Goal: Obtain resource: Obtain resource

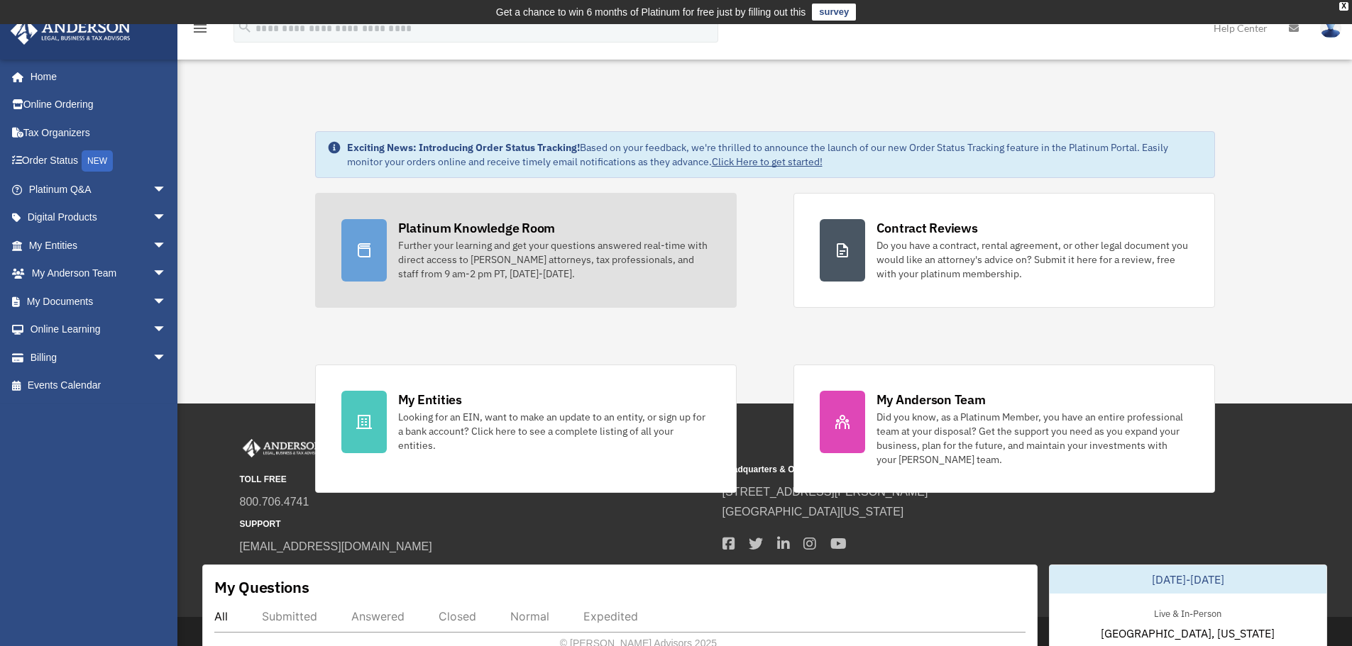
click at [495, 226] on div "Platinum Knowledge Room" at bounding box center [477, 228] width 158 height 18
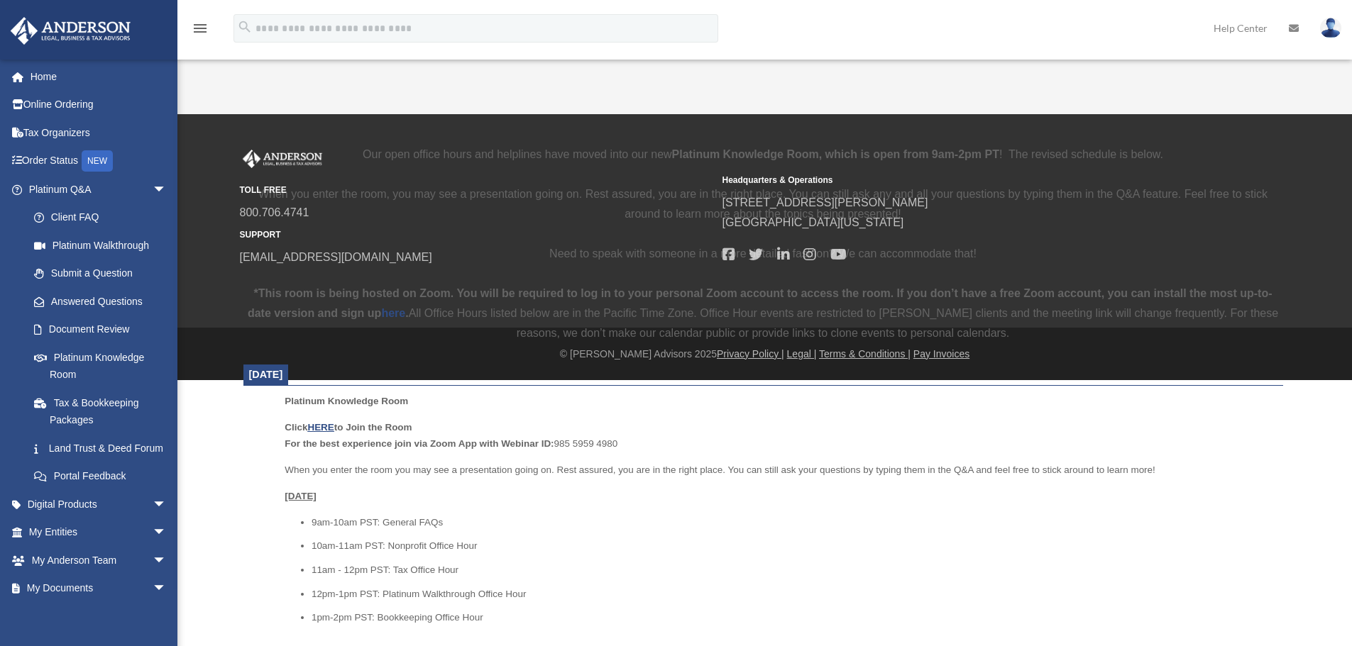
scroll to position [426, 0]
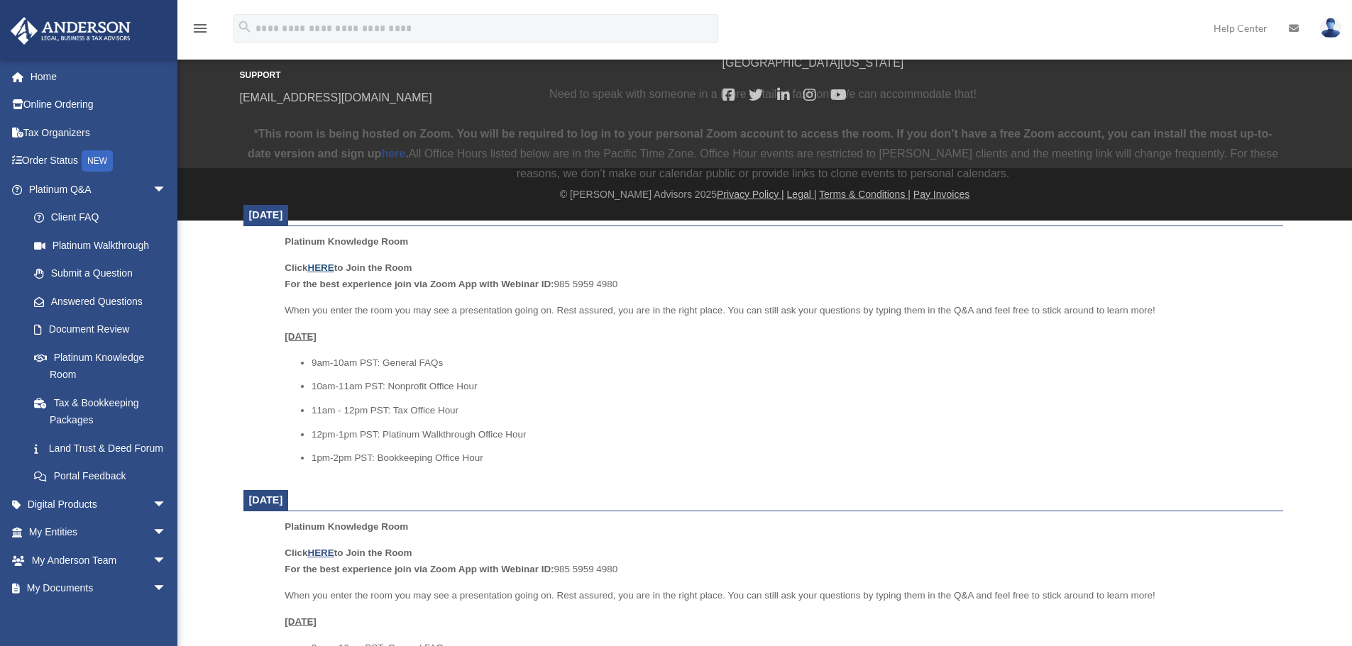
click at [315, 273] on u "HERE" at bounding box center [320, 268] width 26 height 11
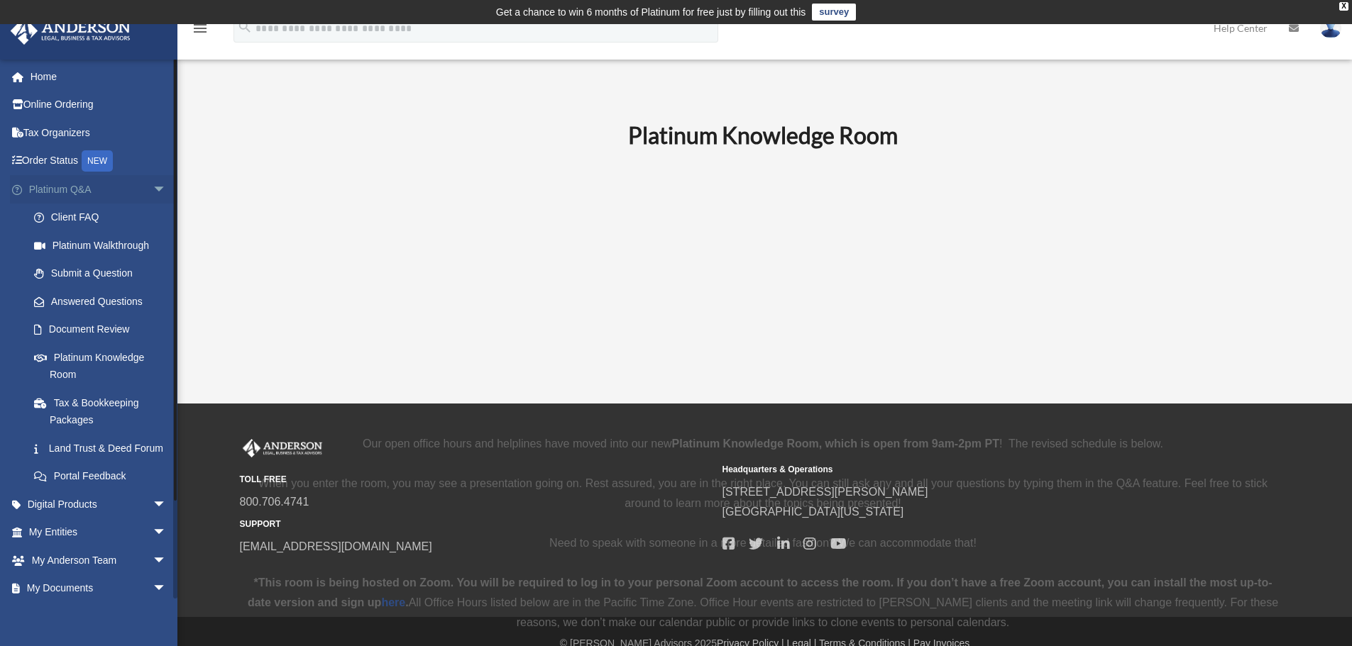
click at [153, 192] on span "arrow_drop_down" at bounding box center [167, 189] width 28 height 29
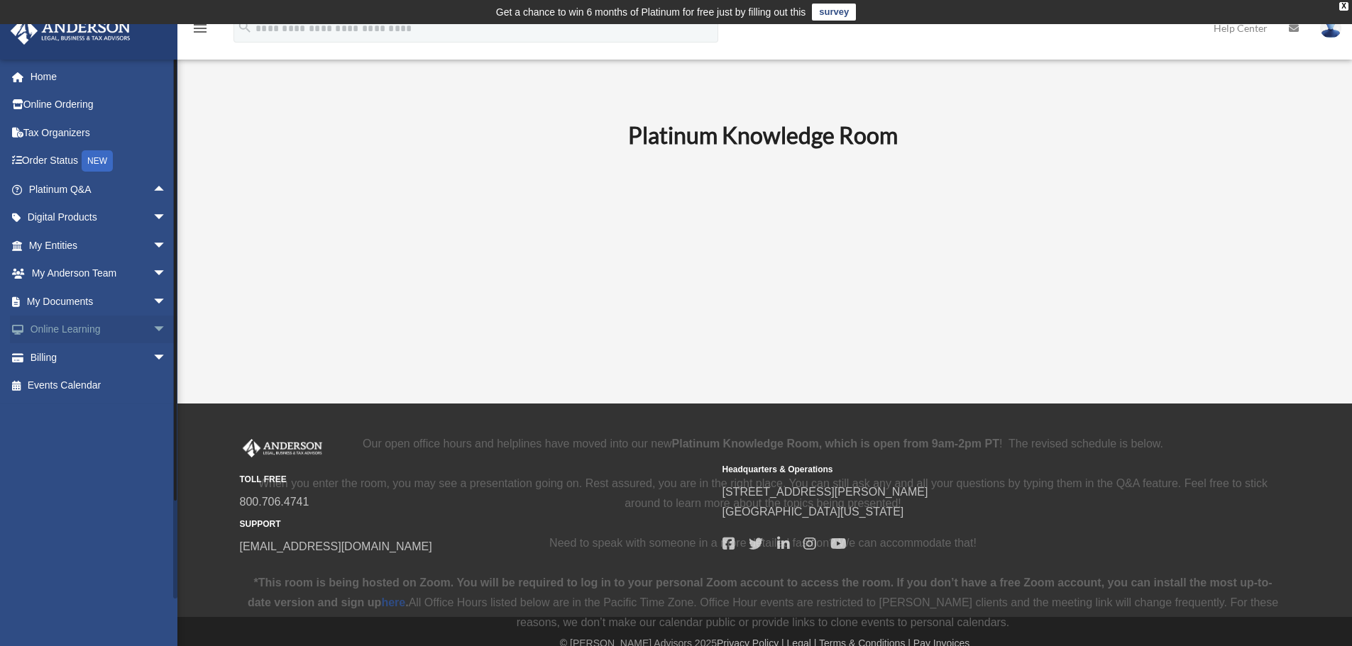
click at [153, 327] on span "arrow_drop_down" at bounding box center [167, 330] width 28 height 29
click at [77, 414] on link "Resources" at bounding box center [104, 413] width 168 height 28
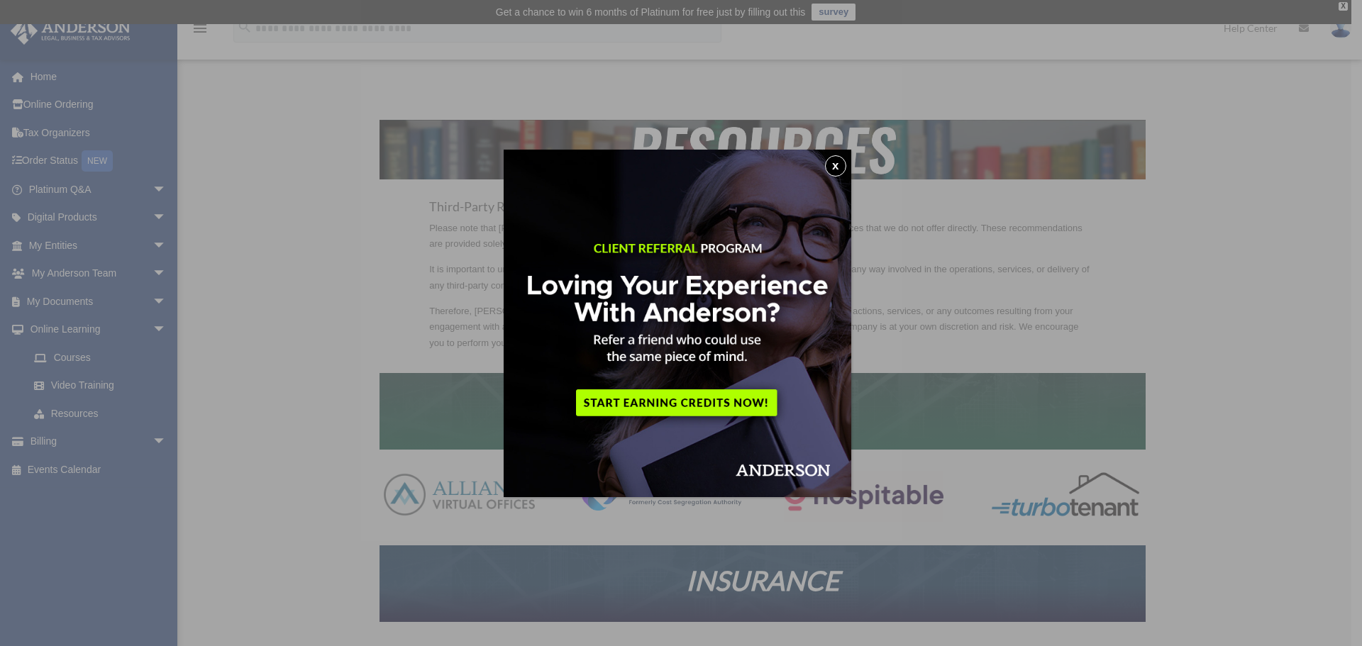
click at [843, 163] on button "x" at bounding box center [835, 165] width 21 height 21
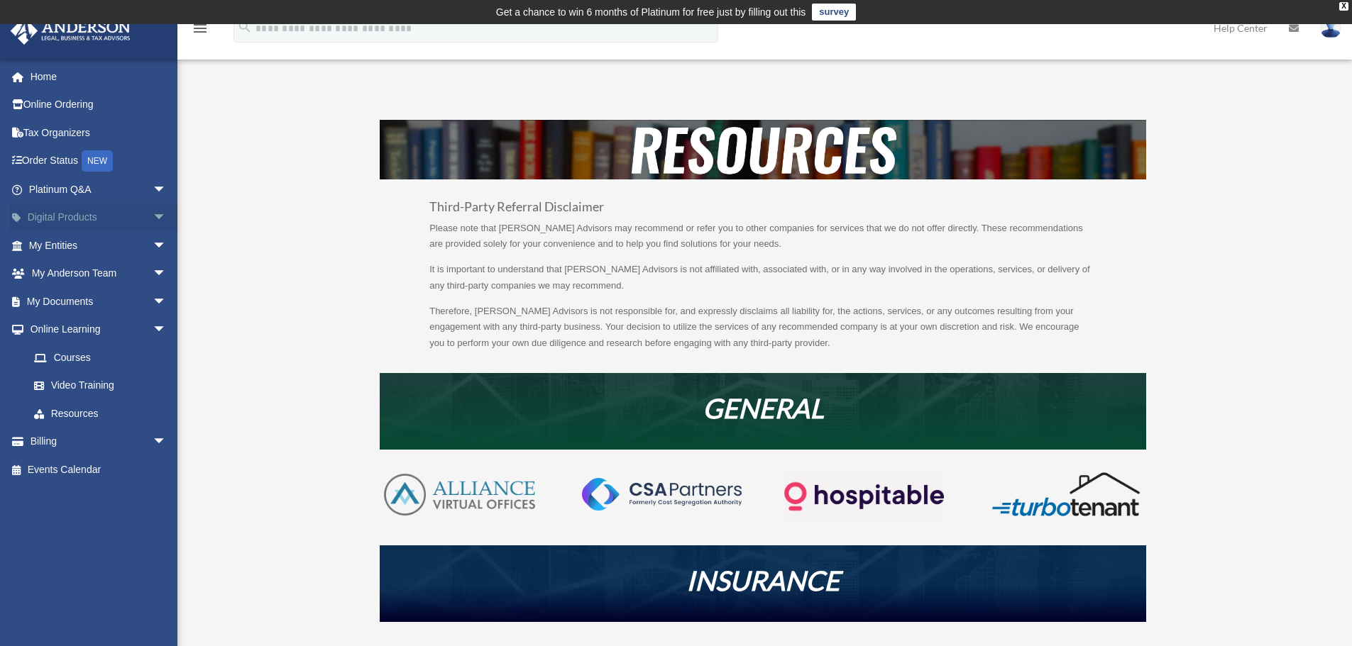
click at [83, 219] on link "Digital Products arrow_drop_down" at bounding box center [99, 218] width 178 height 28
click at [153, 221] on span "arrow_drop_down" at bounding box center [167, 218] width 28 height 29
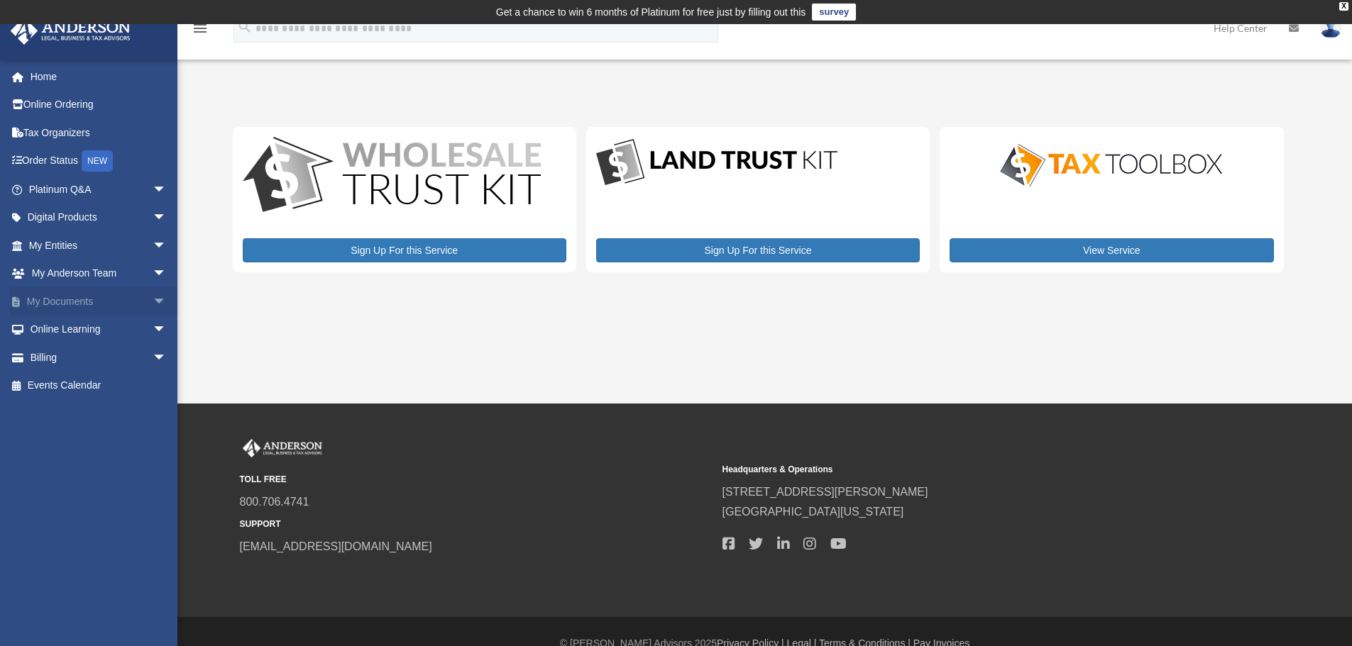
click at [153, 299] on span "arrow_drop_down" at bounding box center [167, 301] width 28 height 29
click at [238, 160] on div "Sign Up For this Service" at bounding box center [404, 199] width 343 height 145
click at [87, 386] on link "Forms Library" at bounding box center [104, 386] width 168 height 28
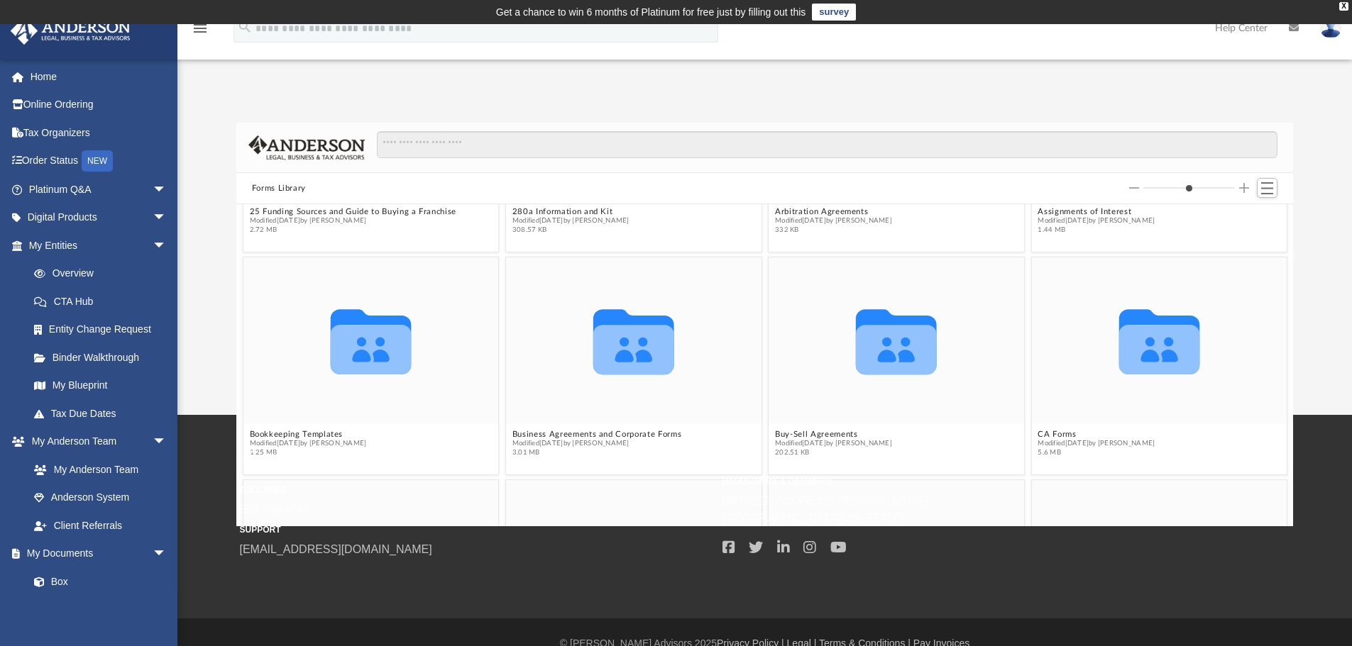
scroll to position [142, 0]
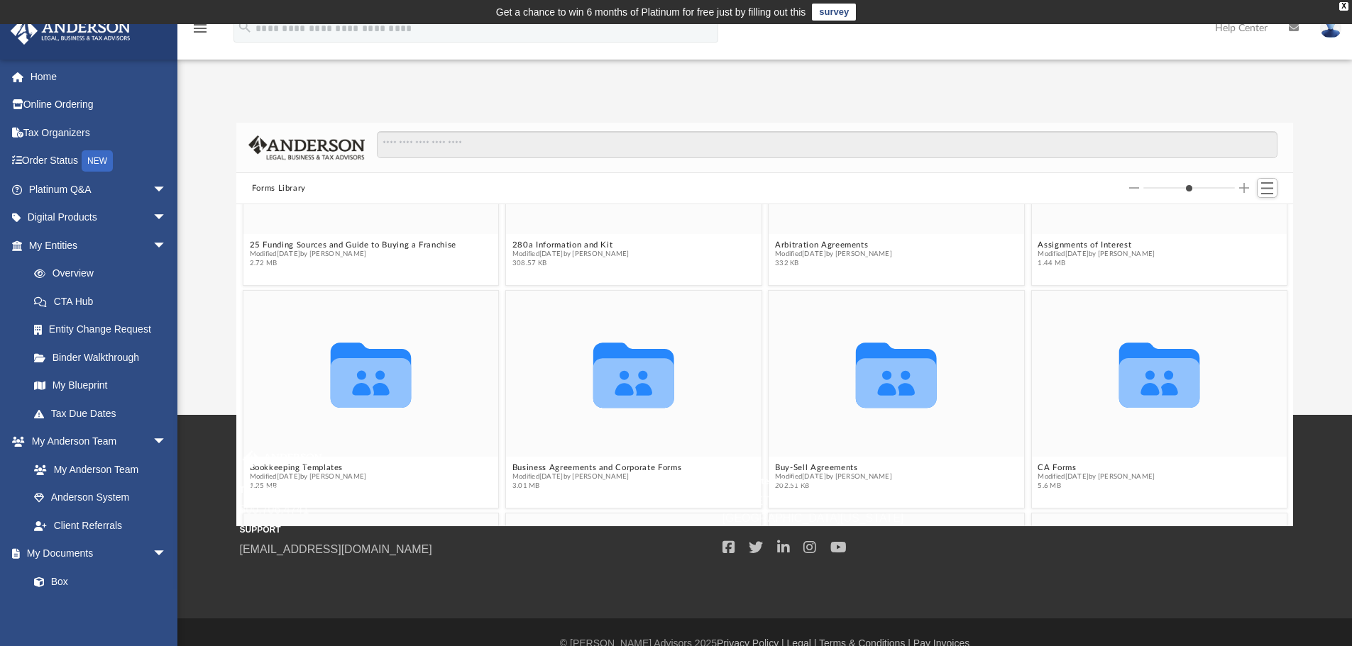
click at [302, 468] on img at bounding box center [282, 460] width 85 height 18
drag, startPoint x: 302, startPoint y: 468, endPoint x: 310, endPoint y: 451, distance: 19.0
click at [302, 465] on img at bounding box center [282, 460] width 85 height 18
click at [364, 381] on icon "grid" at bounding box center [370, 383] width 81 height 50
click at [363, 381] on icon "grid" at bounding box center [370, 383] width 81 height 50
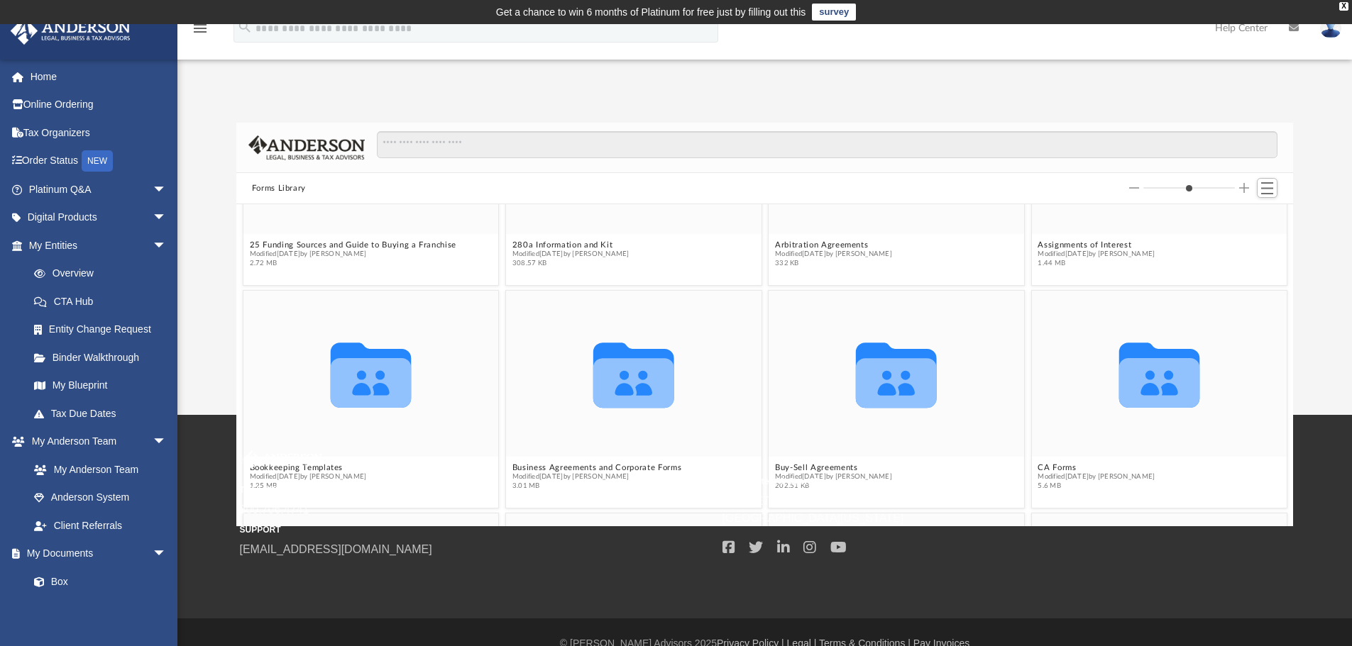
click at [329, 465] on div "TOLL FREE 800.706.4741 SUPPORT [EMAIL_ADDRESS][DOMAIN_NAME]" at bounding box center [476, 505] width 473 height 108
click at [331, 465] on div "TOLL FREE 800.706.4741 SUPPORT [EMAIL_ADDRESS][DOMAIN_NAME]" at bounding box center [476, 505] width 473 height 108
click at [355, 392] on icon "grid" at bounding box center [370, 375] width 81 height 65
click at [357, 392] on icon "grid" at bounding box center [370, 375] width 81 height 65
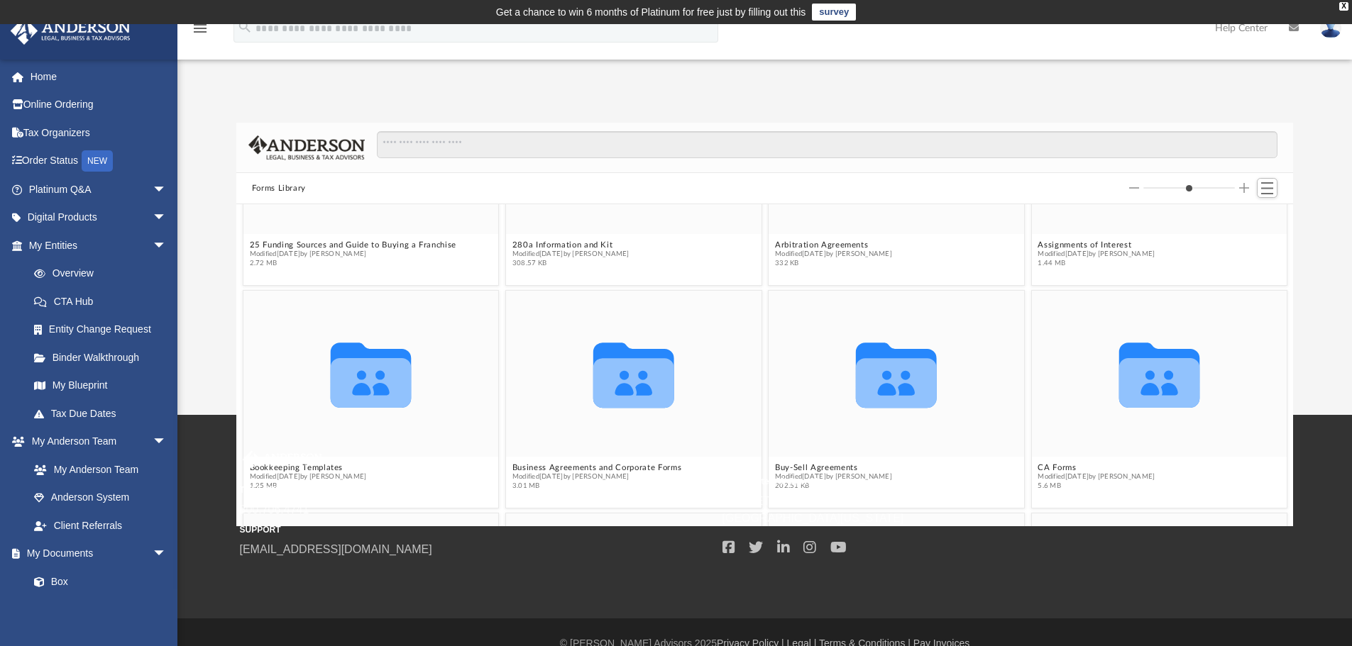
click at [782, 606] on div "TOLL FREE 800.706.4741 SUPPORT [EMAIL_ADDRESS][DOMAIN_NAME] Headquarters & Oper…" at bounding box center [676, 517] width 1352 height 204
click at [272, 312] on div "Collaborated Folder" at bounding box center [370, 374] width 255 height 166
click at [297, 468] on img at bounding box center [282, 460] width 85 height 18
click at [299, 468] on img at bounding box center [282, 460] width 85 height 18
click at [299, 467] on img at bounding box center [282, 460] width 85 height 18
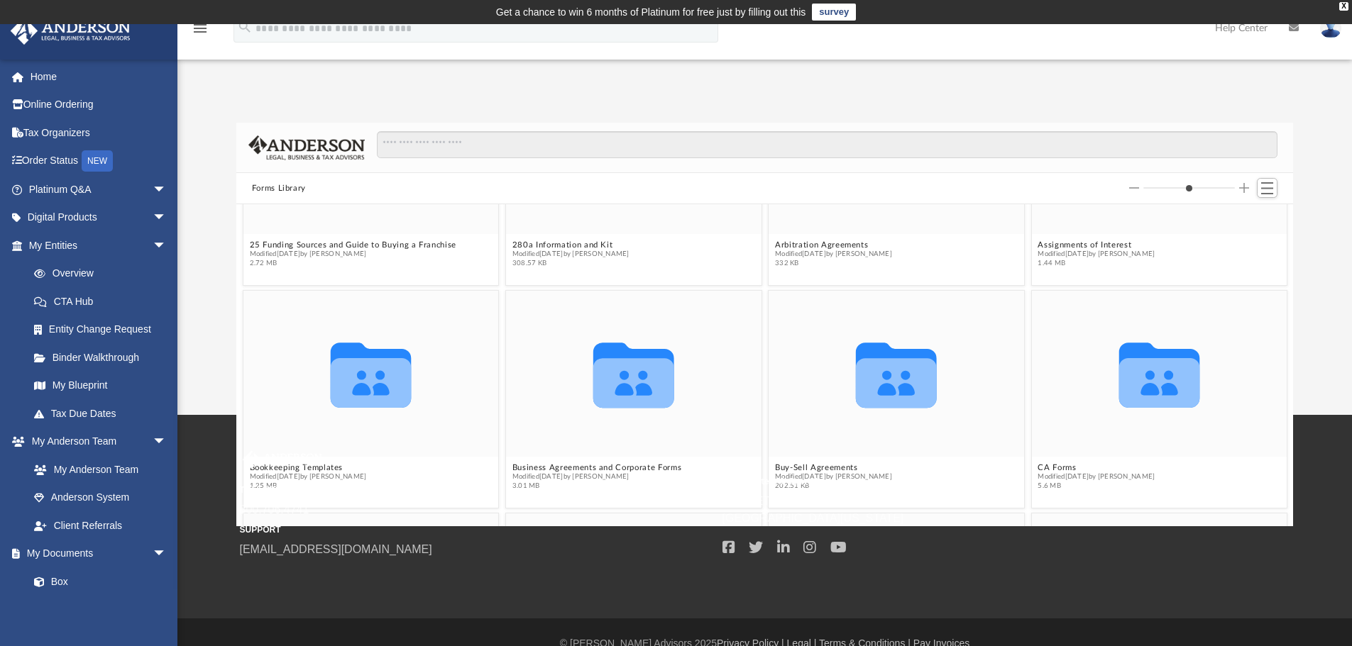
click at [300, 467] on img at bounding box center [282, 460] width 85 height 18
drag, startPoint x: 300, startPoint y: 467, endPoint x: 319, endPoint y: 462, distance: 19.8
click at [309, 465] on img at bounding box center [282, 460] width 85 height 18
click at [377, 385] on icon "grid" at bounding box center [370, 375] width 81 height 65
click at [375, 384] on g "grid" at bounding box center [370, 375] width 81 height 65
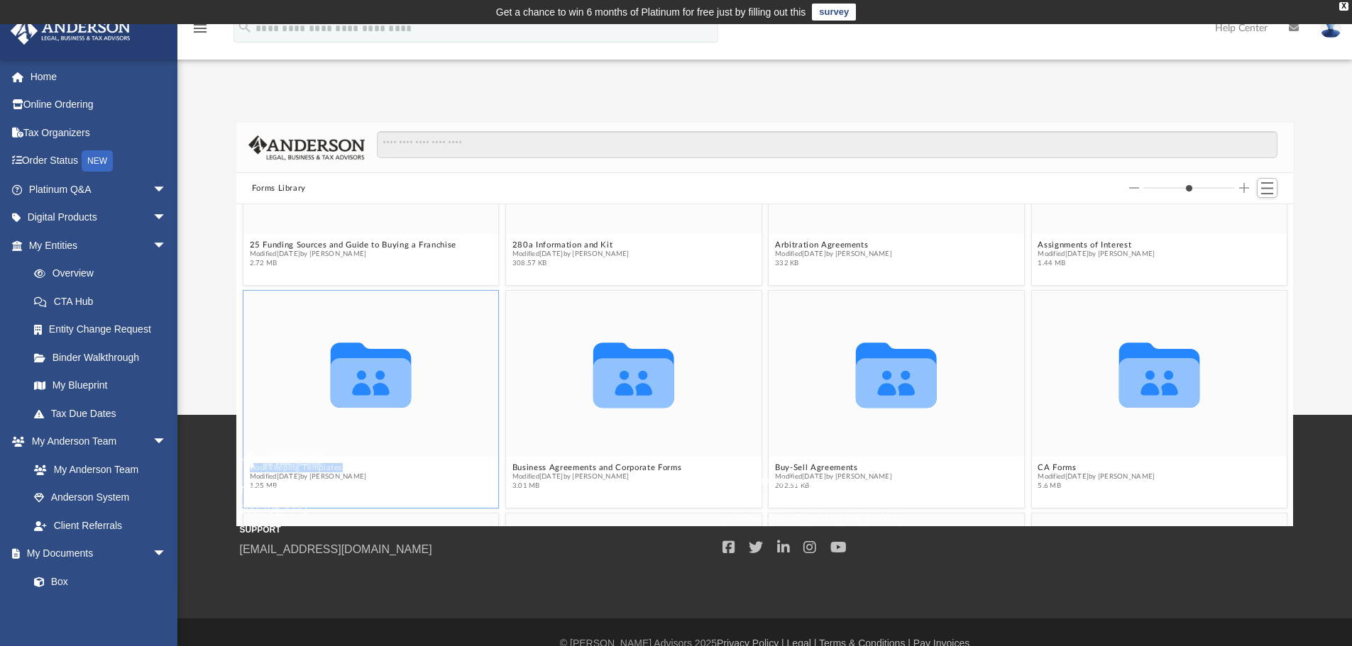
click at [375, 382] on icon "grid" at bounding box center [370, 383] width 81 height 50
click at [377, 383] on icon "grid" at bounding box center [370, 383] width 81 height 50
click at [380, 385] on icon "grid" at bounding box center [370, 375] width 81 height 65
click at [381, 385] on icon "grid" at bounding box center [370, 375] width 81 height 65
click at [382, 385] on icon "grid" at bounding box center [370, 375] width 81 height 65
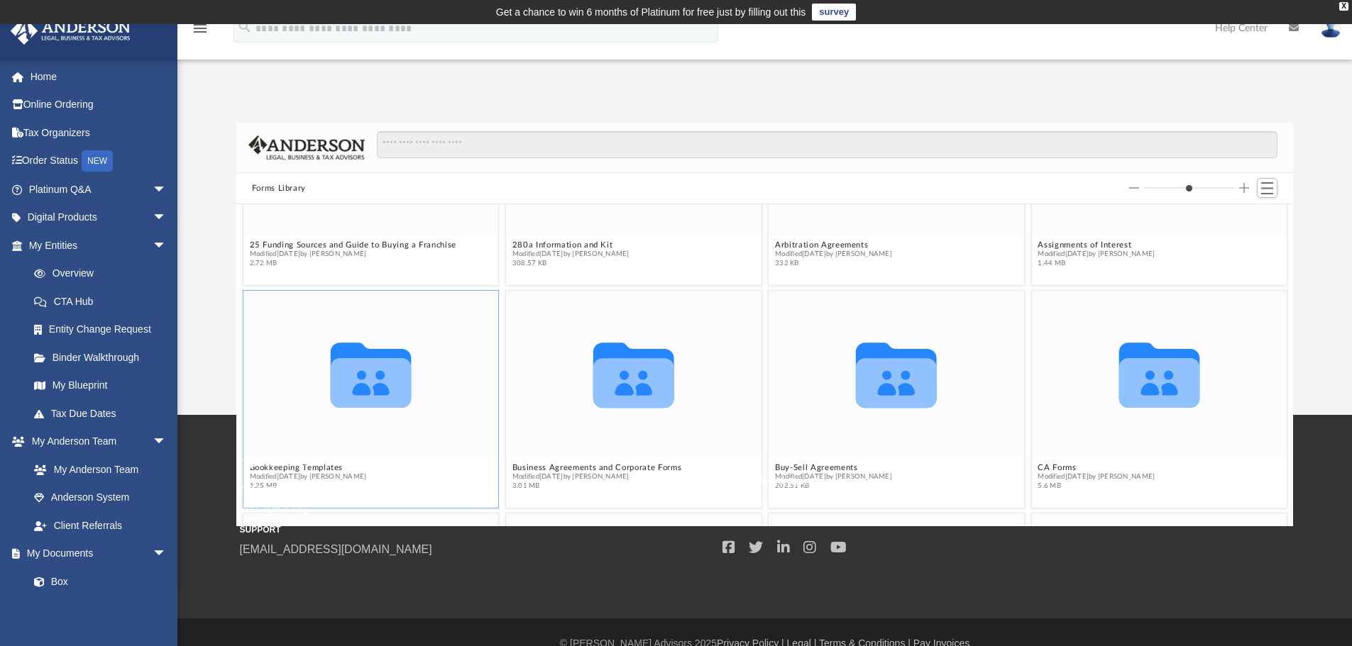
click at [383, 385] on icon "grid" at bounding box center [370, 375] width 81 height 65
click at [382, 385] on icon "grid" at bounding box center [370, 375] width 81 height 65
drag, startPoint x: 372, startPoint y: 395, endPoint x: 348, endPoint y: 391, distance: 23.8
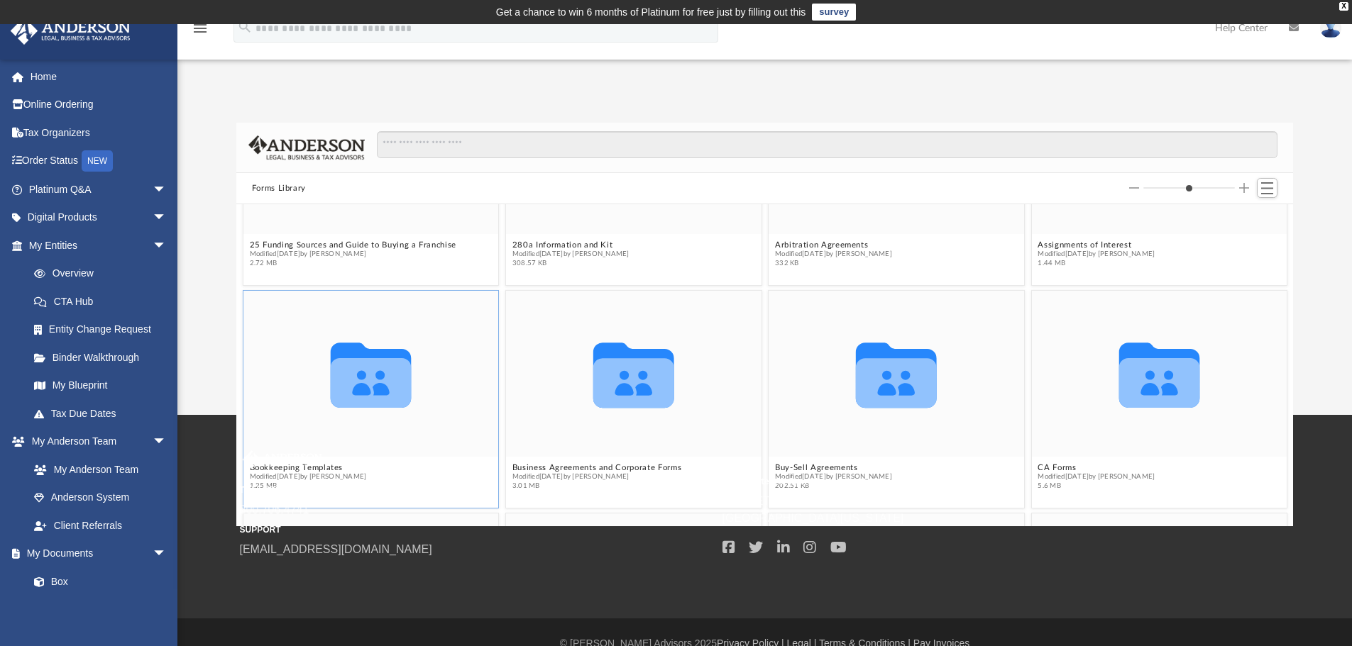
click at [348, 391] on icon "grid" at bounding box center [370, 383] width 81 height 50
drag, startPoint x: 315, startPoint y: 465, endPoint x: 285, endPoint y: 463, distance: 29.9
click at [285, 463] on img at bounding box center [282, 460] width 85 height 18
drag, startPoint x: 285, startPoint y: 463, endPoint x: 291, endPoint y: 468, distance: 7.5
click at [289, 467] on img at bounding box center [282, 460] width 85 height 18
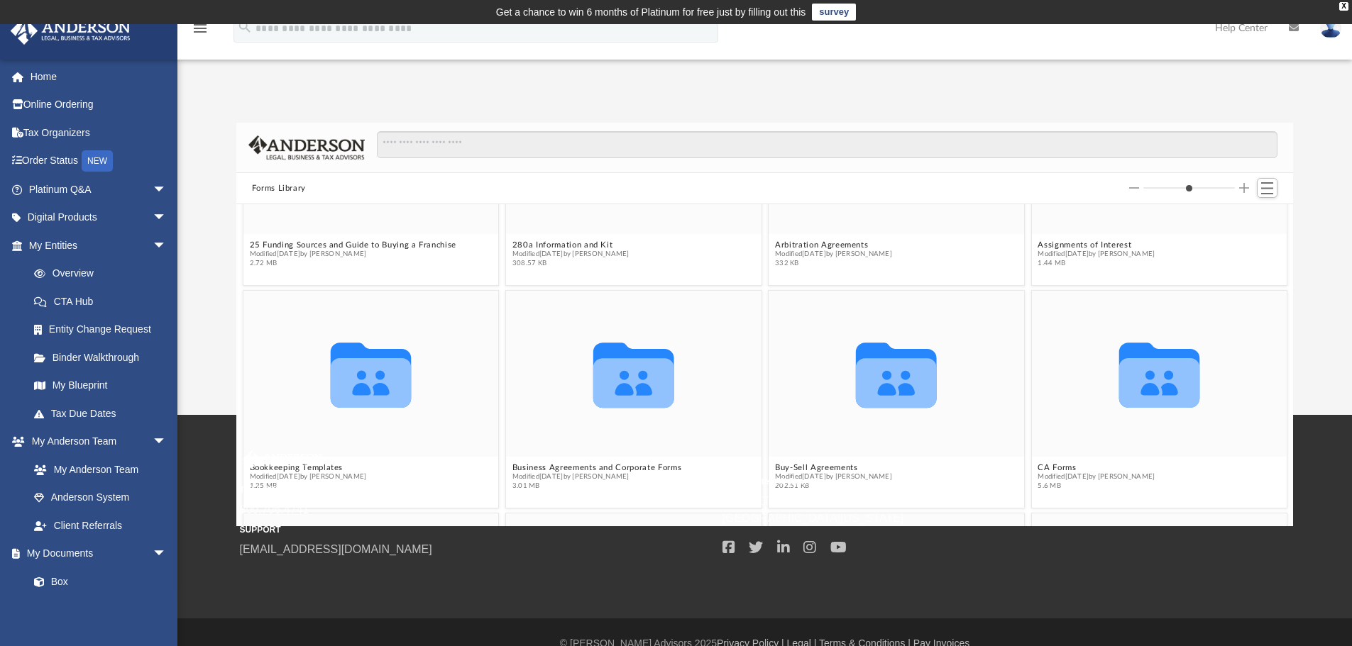
click at [292, 466] on img at bounding box center [282, 460] width 85 height 18
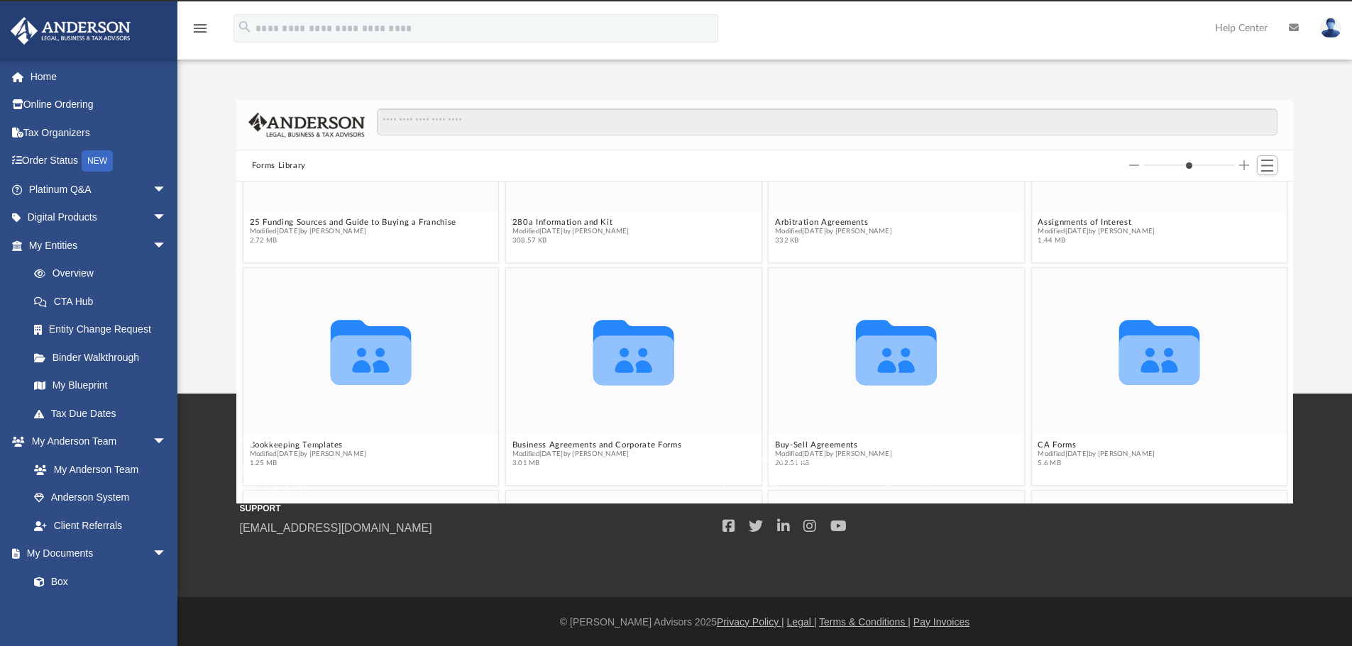
click at [282, 441] on img at bounding box center [282, 438] width 85 height 18
click at [285, 440] on img at bounding box center [282, 438] width 85 height 18
click at [387, 324] on icon "Collaborated Folder" at bounding box center [370, 351] width 153 height 99
click at [387, 326] on icon "Collaborated Folder" at bounding box center [370, 351] width 153 height 99
click at [382, 335] on icon "grid" at bounding box center [370, 352] width 81 height 65
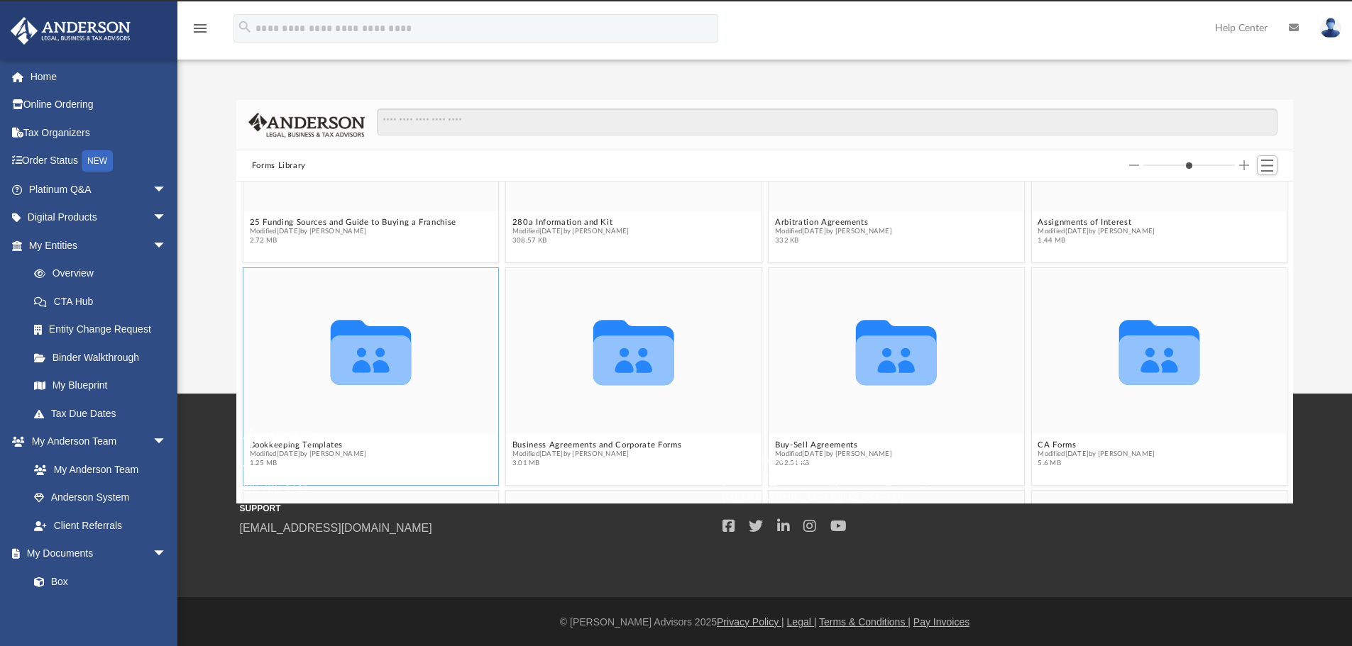
click at [383, 336] on g "grid" at bounding box center [370, 352] width 81 height 65
click at [383, 336] on icon "grid" at bounding box center [370, 361] width 81 height 50
click at [221, 129] on div "Forms Library Collaborated Folder 25 Funding Sources and Guide to Buying a Fran…" at bounding box center [764, 302] width 1174 height 404
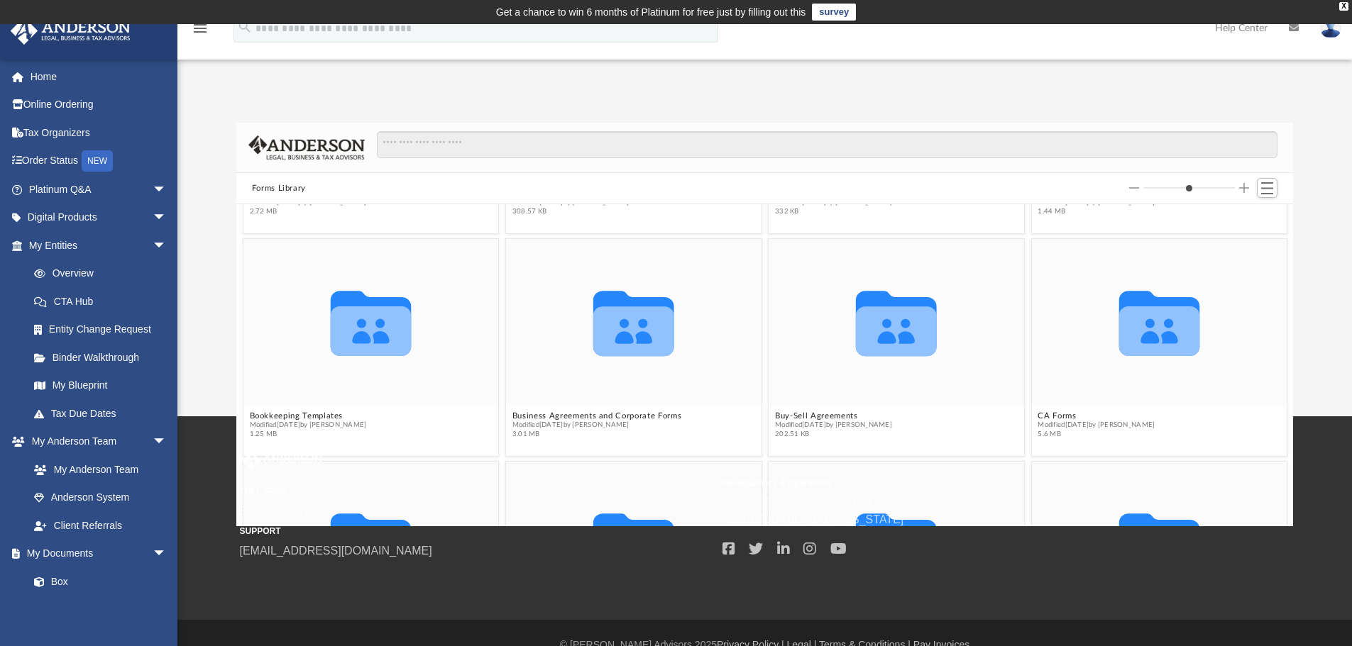
scroll to position [213, 0]
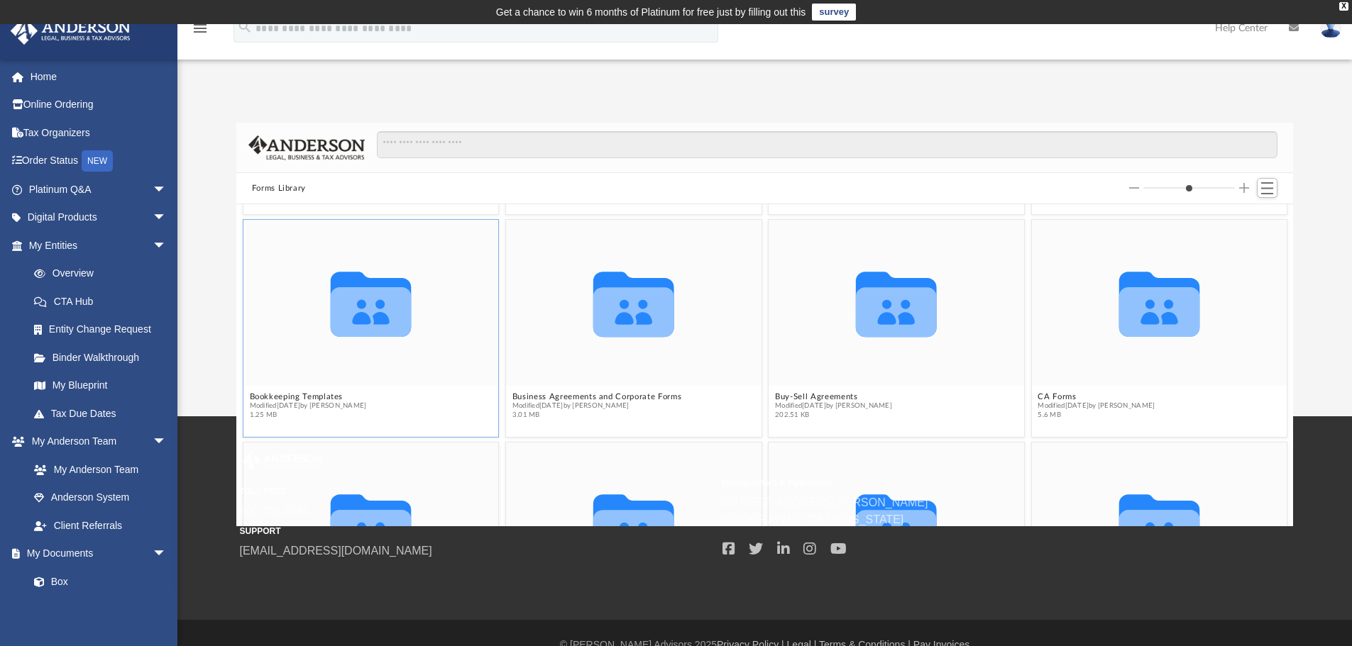
click at [368, 302] on icon "grid" at bounding box center [370, 312] width 81 height 50
click at [368, 303] on icon "grid" at bounding box center [370, 312] width 81 height 50
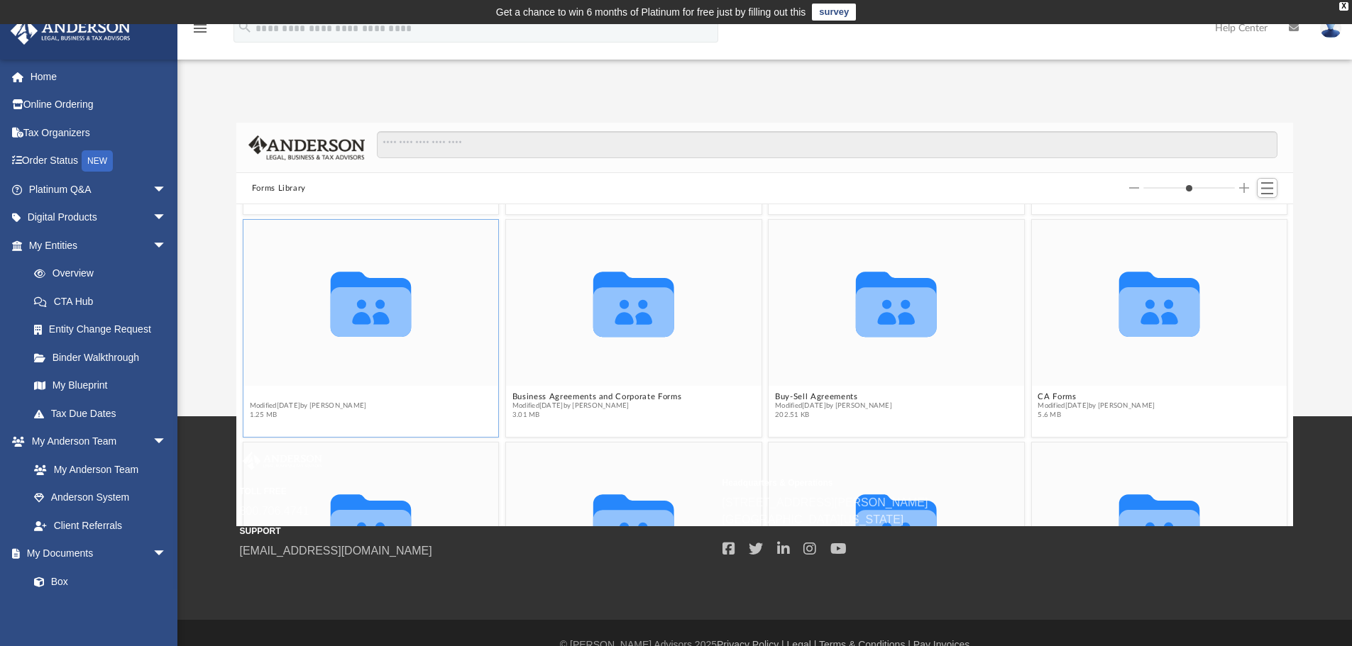
drag, startPoint x: 367, startPoint y: 304, endPoint x: 308, endPoint y: 399, distance: 112.4
click at [308, 399] on button "Bookkeeping Templates" at bounding box center [307, 396] width 117 height 9
click at [308, 400] on div "Bookkeeping Templates Modified [DATE] by [PERSON_NAME] 1.25 MB" at bounding box center [307, 406] width 117 height 28
click at [308, 402] on span "Modified [DATE] by [PERSON_NAME]" at bounding box center [307, 406] width 117 height 9
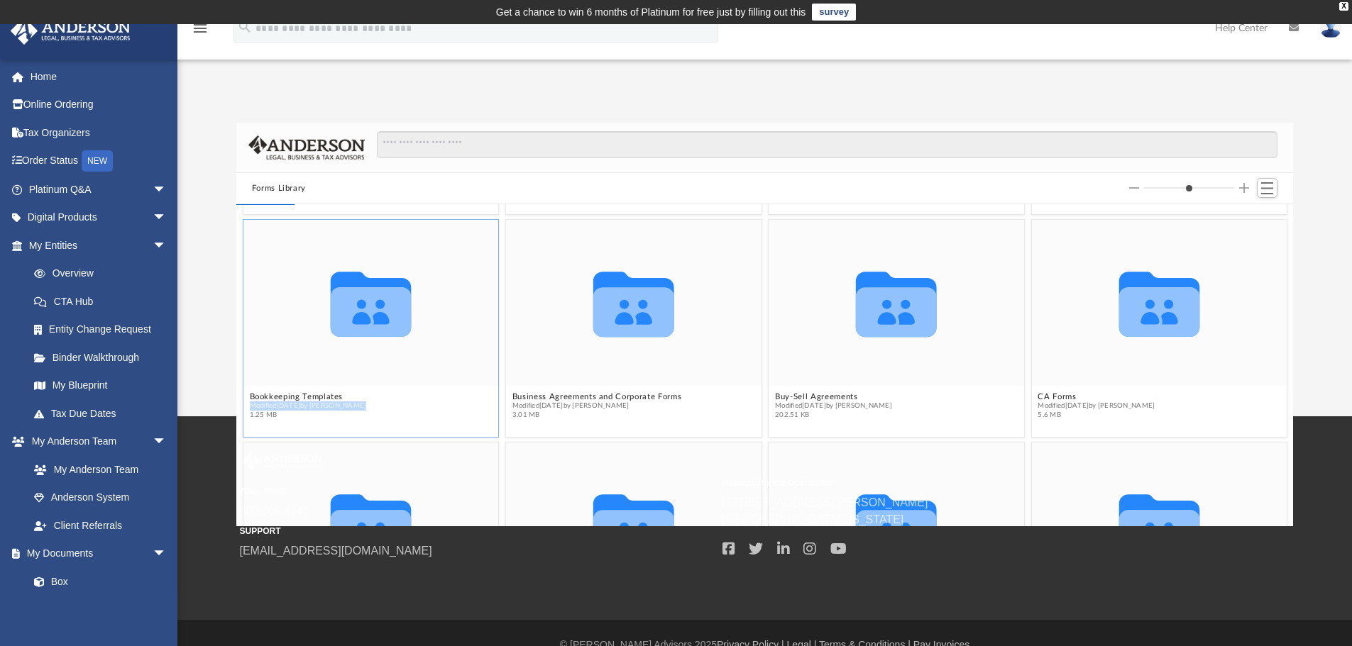
click at [308, 402] on span "Modified [DATE] by [PERSON_NAME]" at bounding box center [307, 406] width 117 height 9
click at [309, 402] on span "Modified [DATE] by [PERSON_NAME]" at bounding box center [307, 406] width 117 height 9
drag, startPoint x: 309, startPoint y: 402, endPoint x: 306, endPoint y: 394, distance: 8.6
click at [310, 402] on span "Modified [DATE] by [PERSON_NAME]" at bounding box center [307, 406] width 117 height 9
click at [306, 392] on figcaption "Bookkeeping Templates Modified [DATE] by [PERSON_NAME] 1.25 MB" at bounding box center [370, 406] width 255 height 38
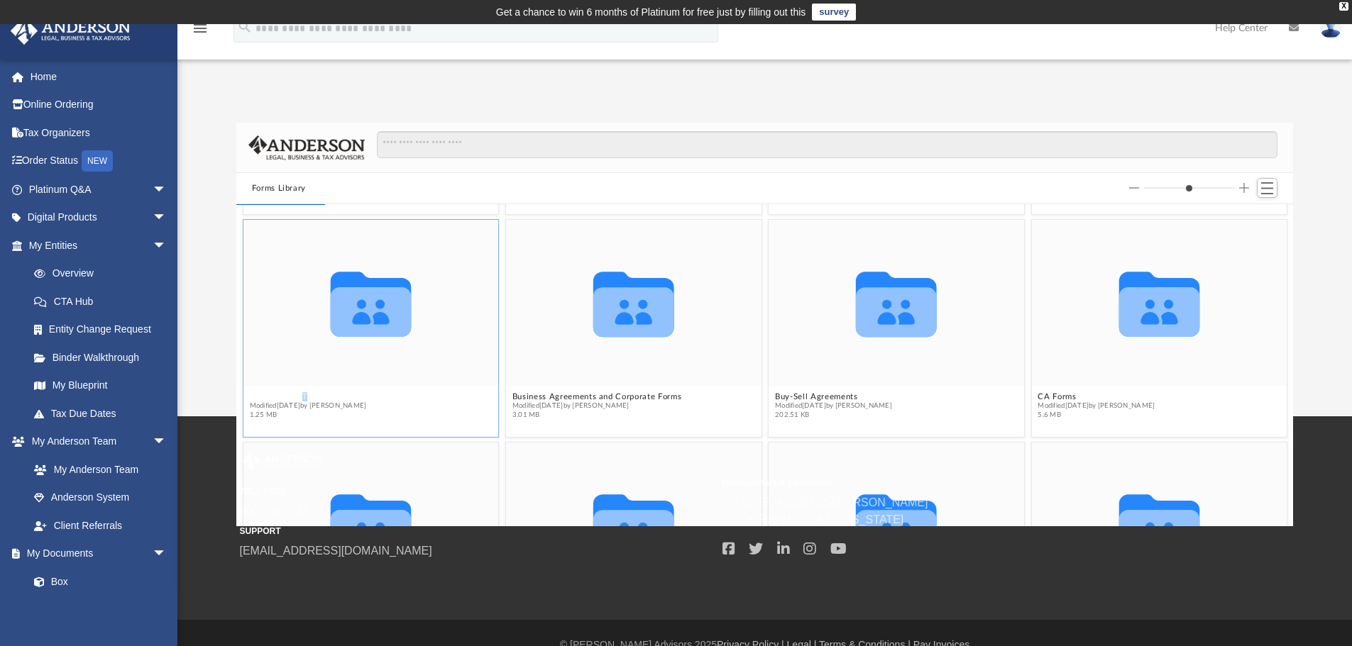
click at [306, 392] on button "Bookkeeping Templates" at bounding box center [307, 396] width 117 height 9
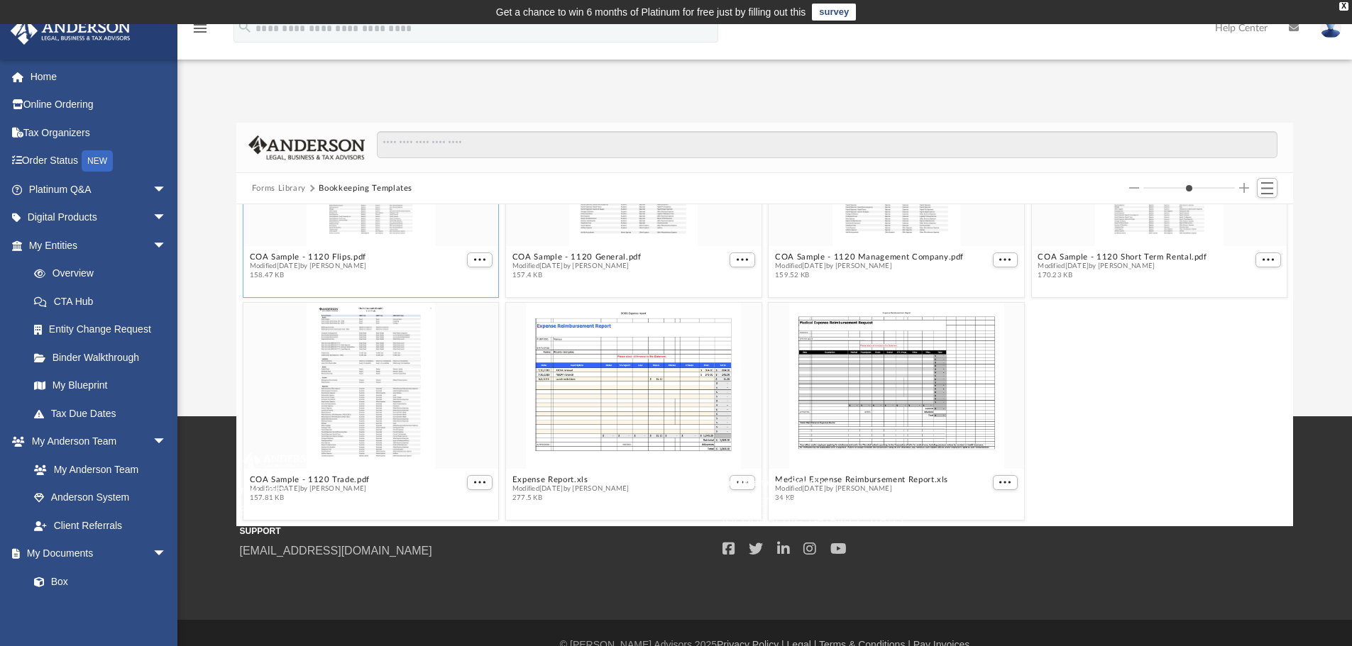
scroll to position [24, 0]
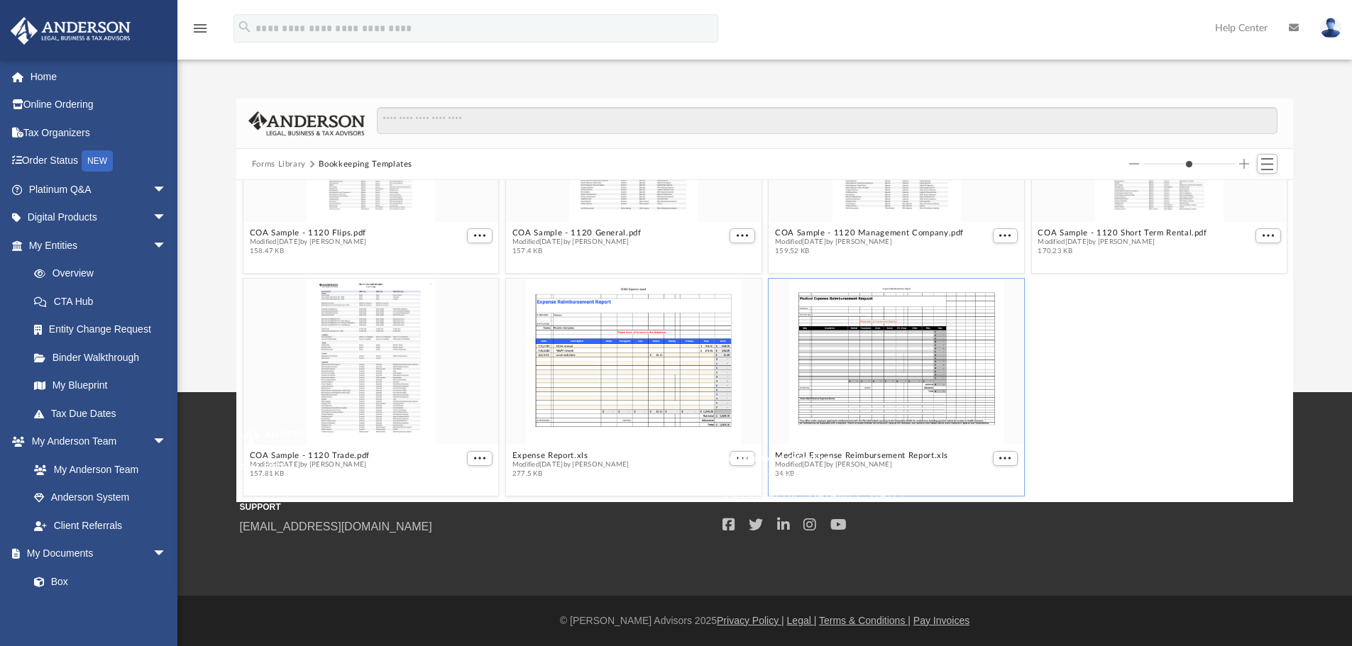
click at [878, 340] on div "grid" at bounding box center [895, 362] width 255 height 166
click at [1003, 461] on small "Headquarters & Operations" at bounding box center [958, 459] width 473 height 13
click at [1000, 458] on small "Headquarters & Operations" at bounding box center [958, 459] width 473 height 13
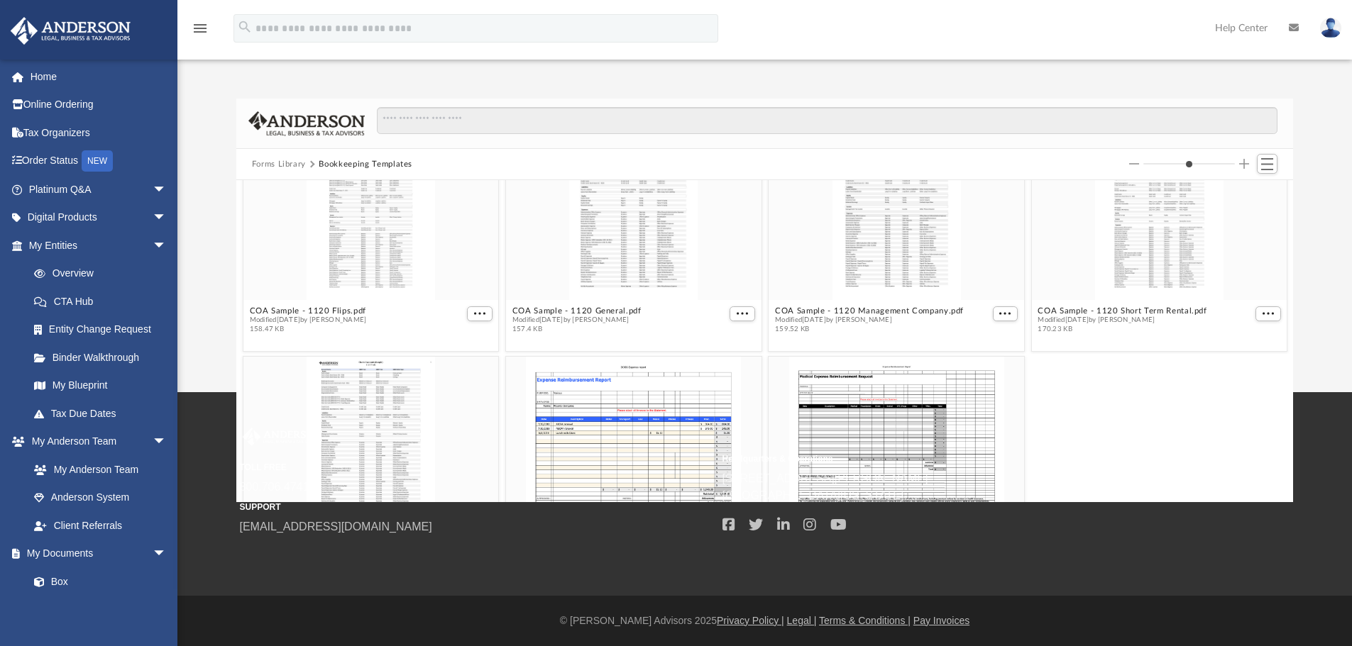
scroll to position [211, 0]
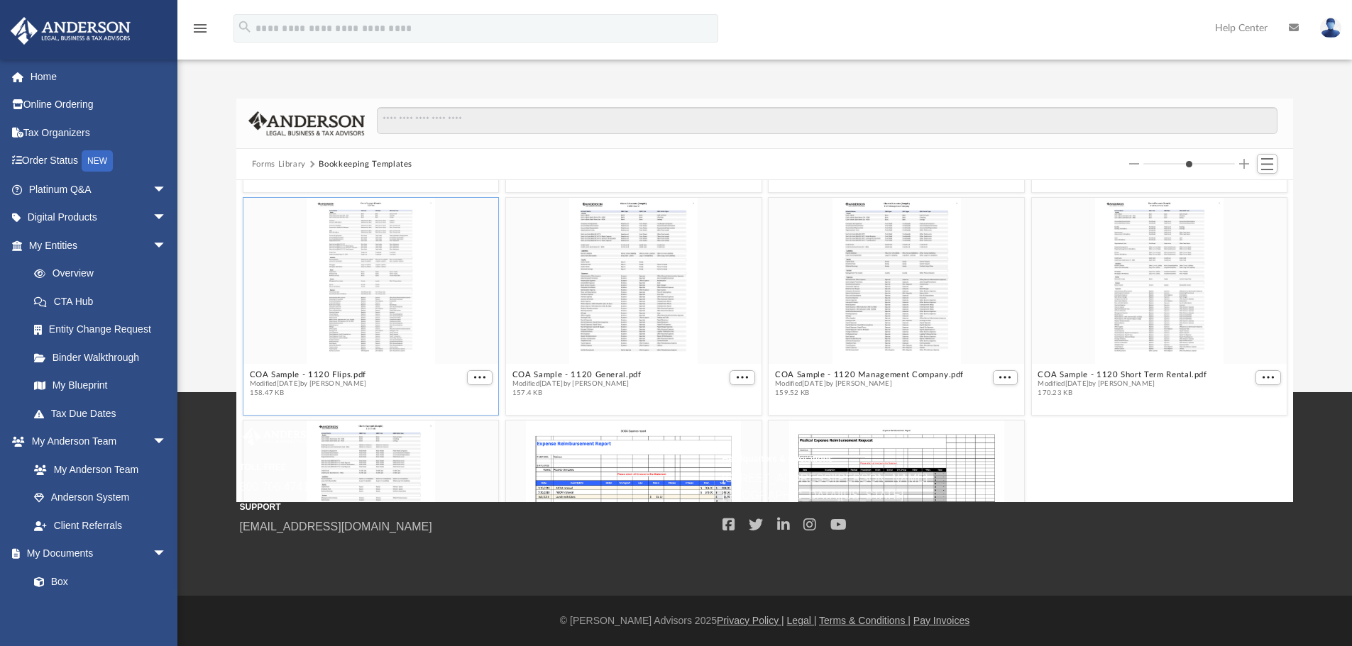
click at [378, 282] on div "grid" at bounding box center [370, 281] width 255 height 166
click at [481, 378] on span "More options" at bounding box center [479, 377] width 11 height 7
click at [453, 406] on li "Preview" at bounding box center [460, 402] width 41 height 15
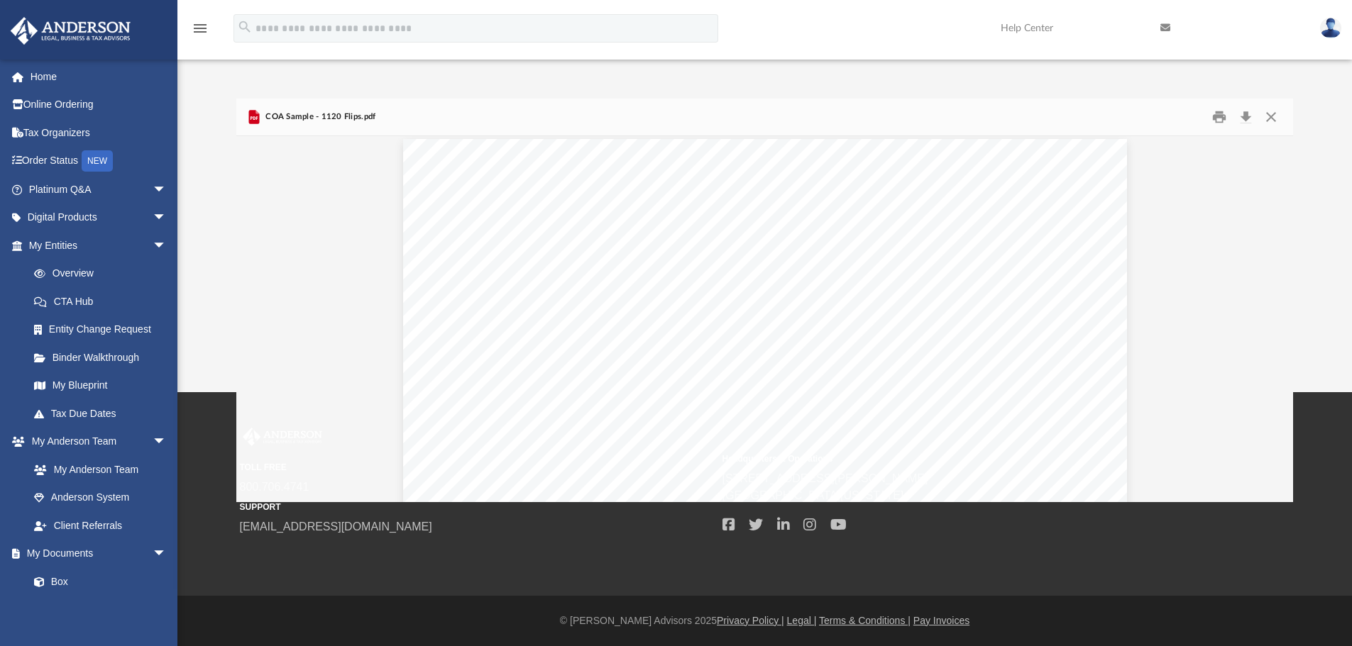
scroll to position [0, 0]
click at [1275, 121] on button "Close" at bounding box center [1271, 117] width 26 height 22
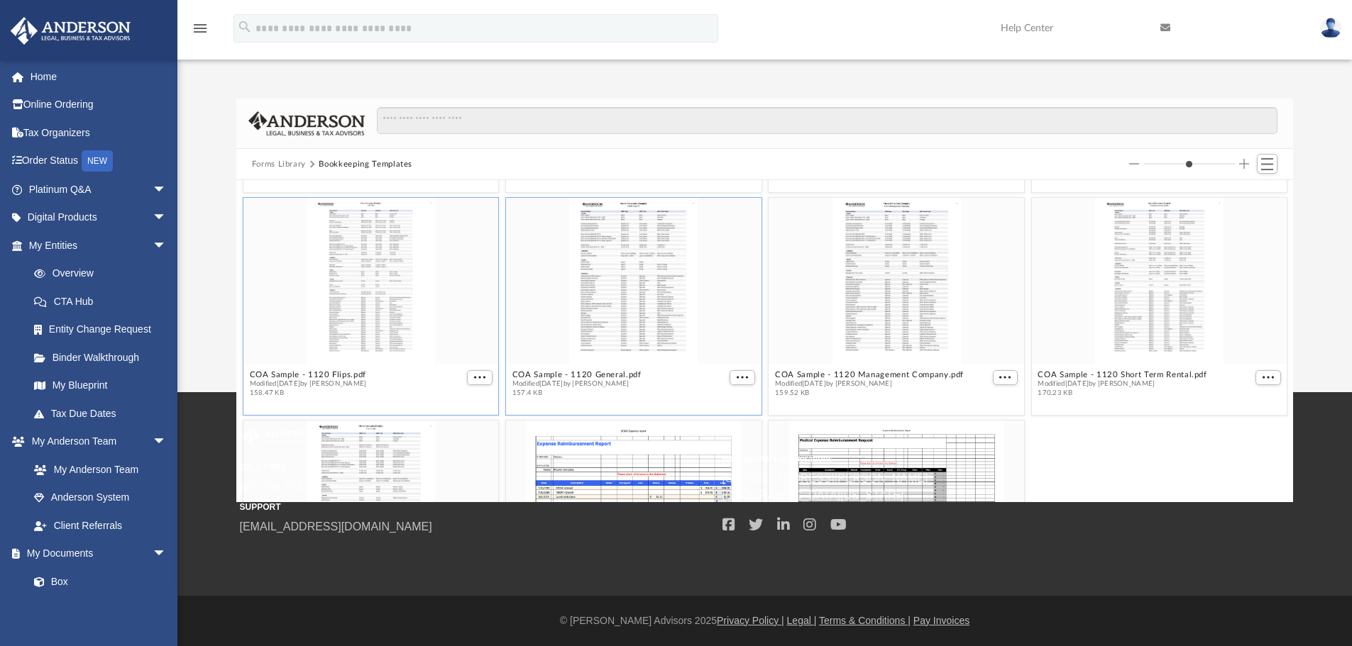
click at [651, 297] on div "grid" at bounding box center [633, 281] width 255 height 166
click at [817, 342] on div "grid" at bounding box center [895, 281] width 255 height 166
click at [992, 377] on button "More options" at bounding box center [1005, 377] width 26 height 15
click at [980, 393] on ul "Preview Download" at bounding box center [980, 417] width 57 height 61
click at [970, 402] on li "Preview" at bounding box center [980, 402] width 41 height 15
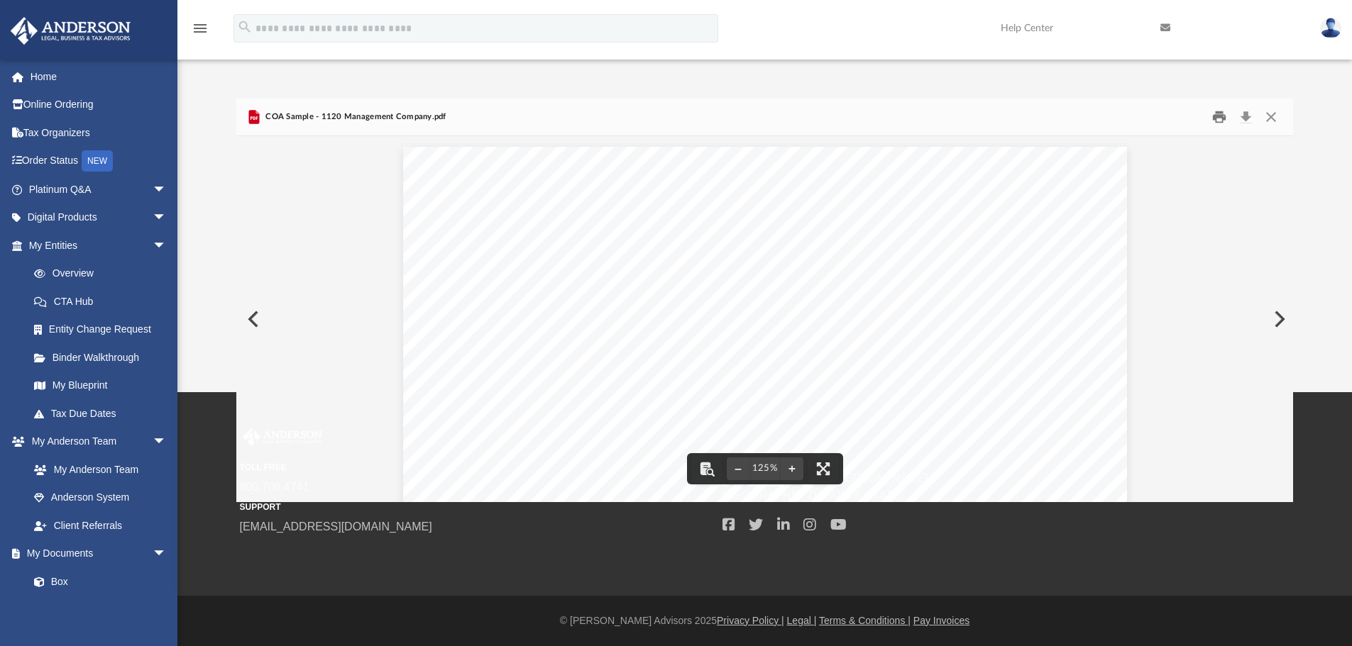
click at [1224, 116] on button "Print" at bounding box center [1219, 117] width 28 height 22
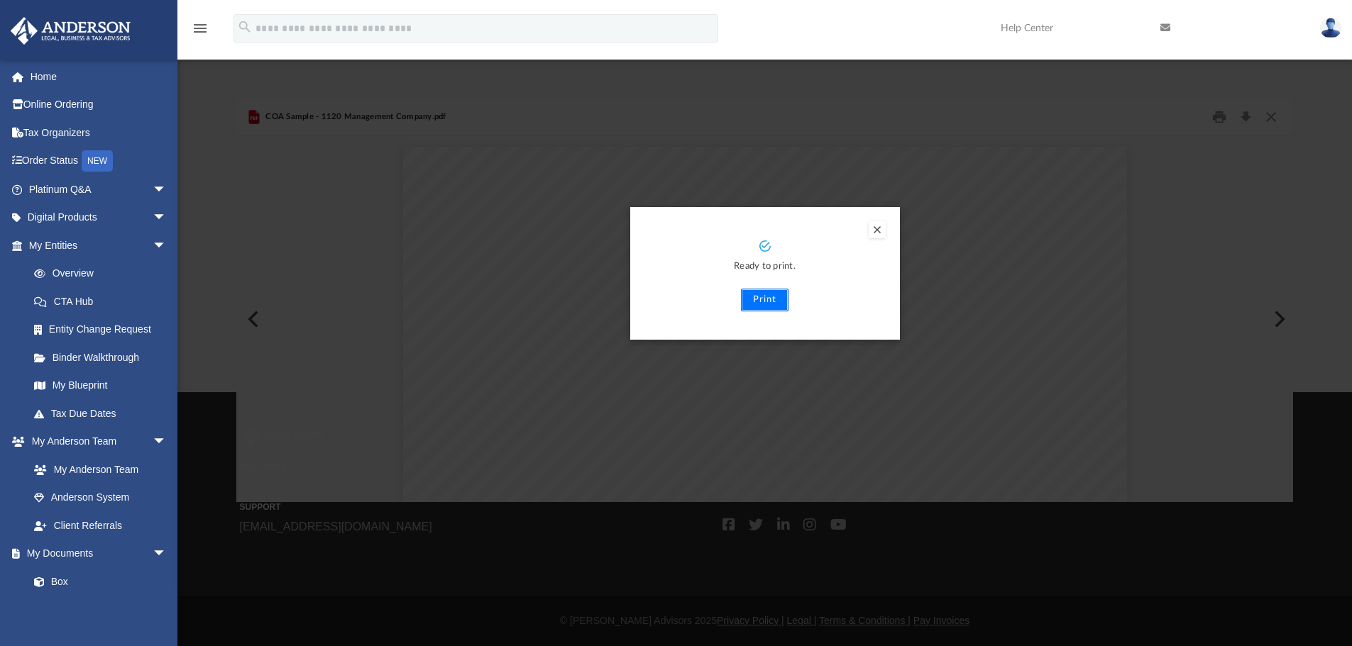
click at [759, 299] on button "Print" at bounding box center [765, 300] width 48 height 23
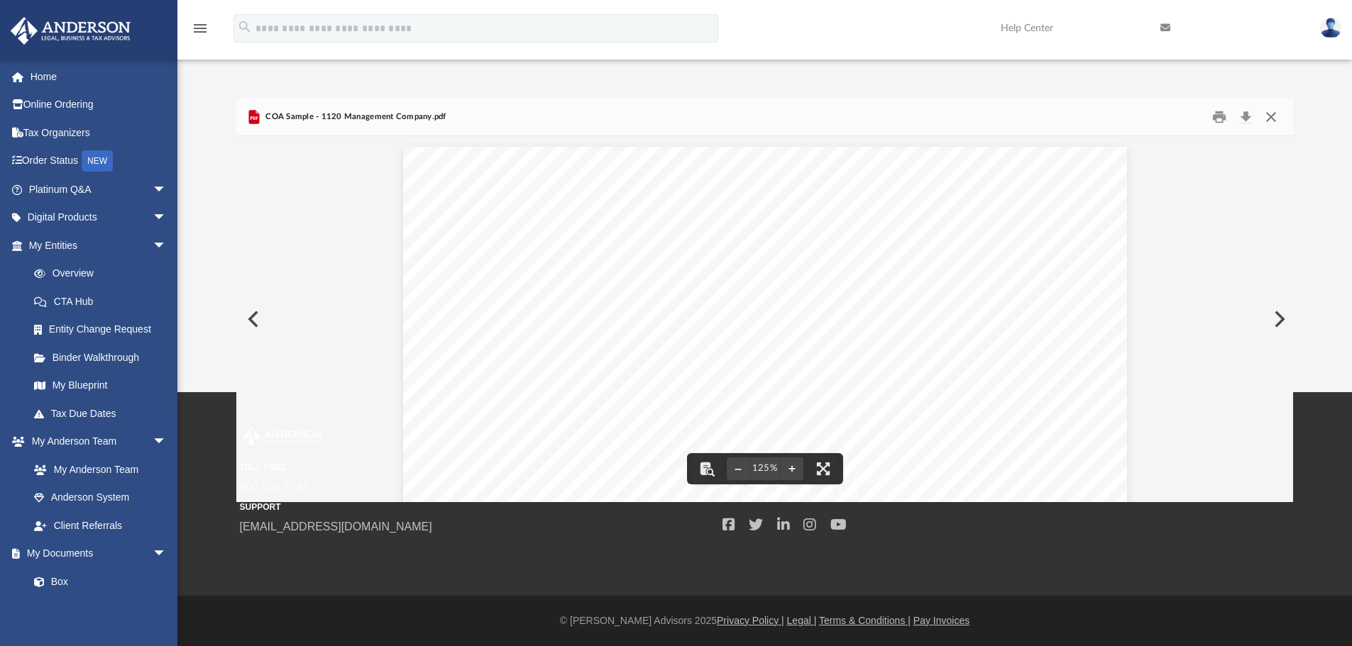
drag, startPoint x: 1274, startPoint y: 113, endPoint x: 1232, endPoint y: 133, distance: 46.6
click at [1273, 114] on button "Close" at bounding box center [1271, 117] width 26 height 22
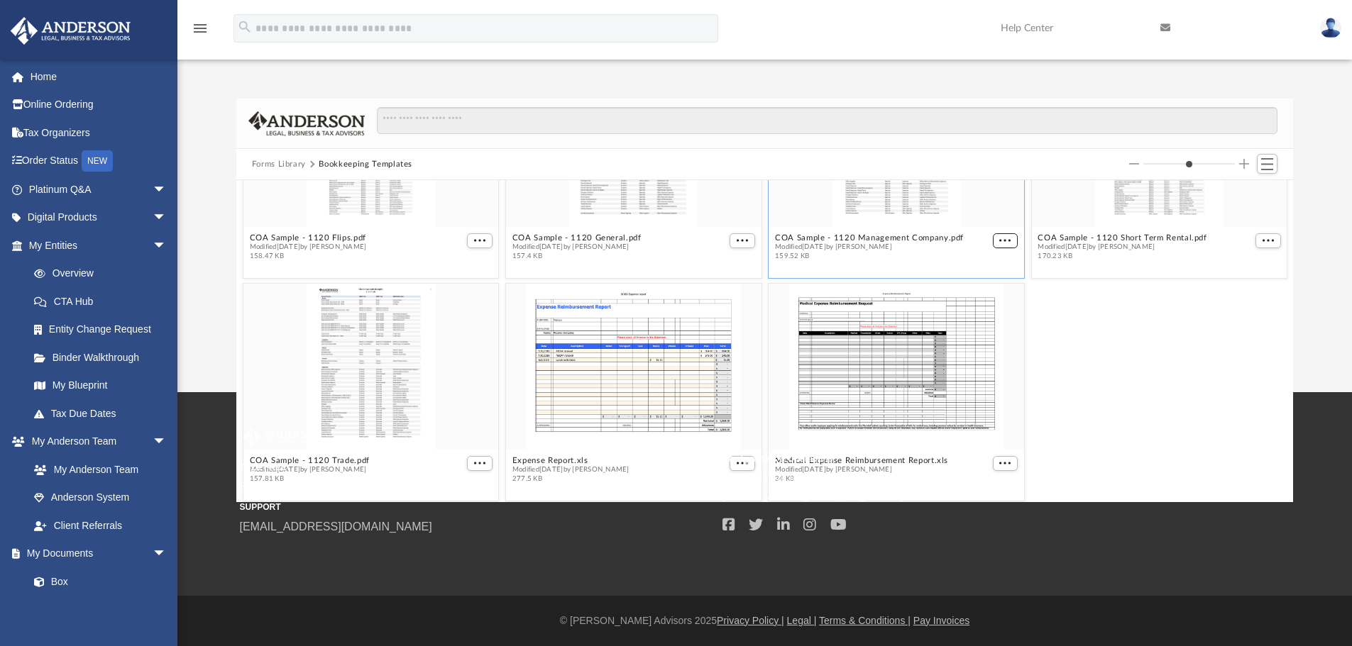
scroll to position [353, 0]
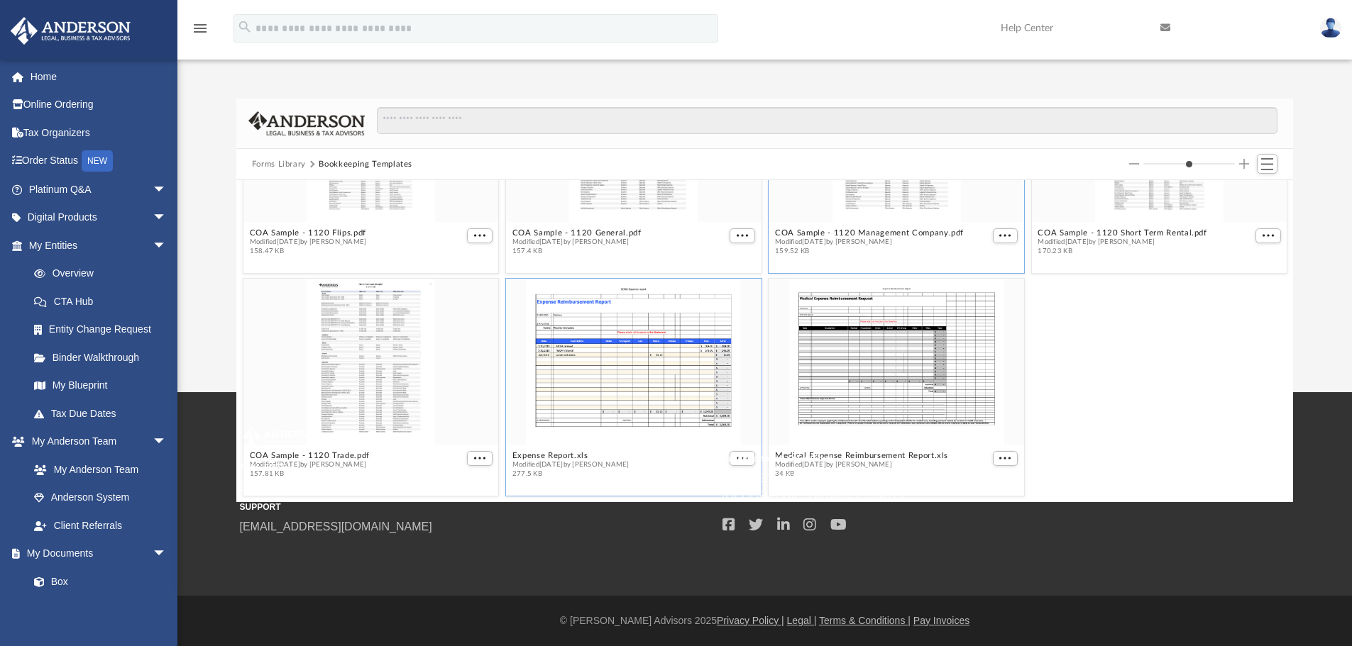
click at [644, 359] on div "grid" at bounding box center [633, 362] width 255 height 166
click at [730, 456] on small "Headquarters & Operations" at bounding box center [958, 459] width 473 height 13
click at [732, 455] on small "Headquarters & Operations" at bounding box center [958, 459] width 473 height 13
drag, startPoint x: 695, startPoint y: 431, endPoint x: 703, endPoint y: 434, distance: 8.3
click at [703, 434] on div "TOLL FREE 800.706.4741 SUPPORT [EMAIL_ADDRESS][DOMAIN_NAME]" at bounding box center [476, 482] width 473 height 108
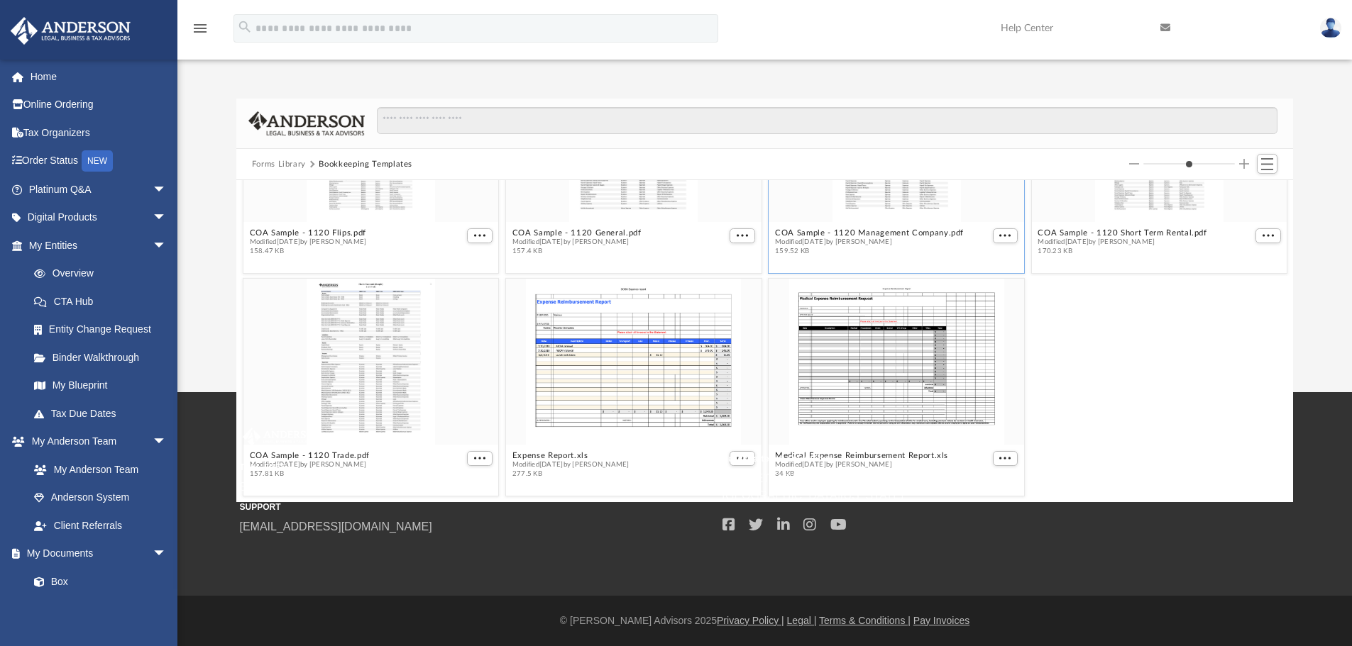
click at [735, 455] on small "Headquarters & Operations" at bounding box center [958, 459] width 473 height 13
drag, startPoint x: 734, startPoint y: 455, endPoint x: 728, endPoint y: 446, distance: 10.6
click at [734, 453] on small "Headquarters & Operations" at bounding box center [958, 459] width 473 height 13
click at [710, 461] on small "TOLL FREE" at bounding box center [476, 467] width 473 height 13
click at [671, 360] on div "grid" at bounding box center [633, 362] width 255 height 166
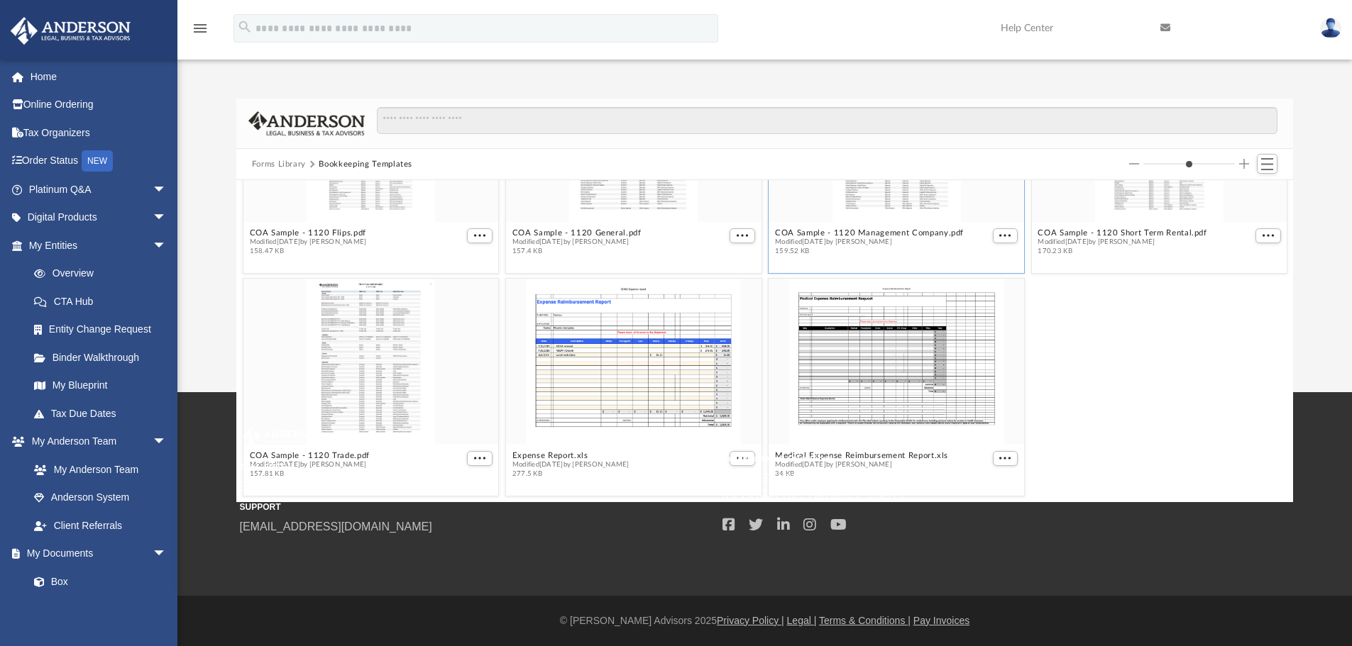
click at [735, 461] on small "Headquarters & Operations" at bounding box center [958, 459] width 473 height 13
click at [737, 457] on small "Headquarters & Operations" at bounding box center [958, 459] width 473 height 13
click at [737, 456] on small "Headquarters & Operations" at bounding box center [958, 459] width 473 height 13
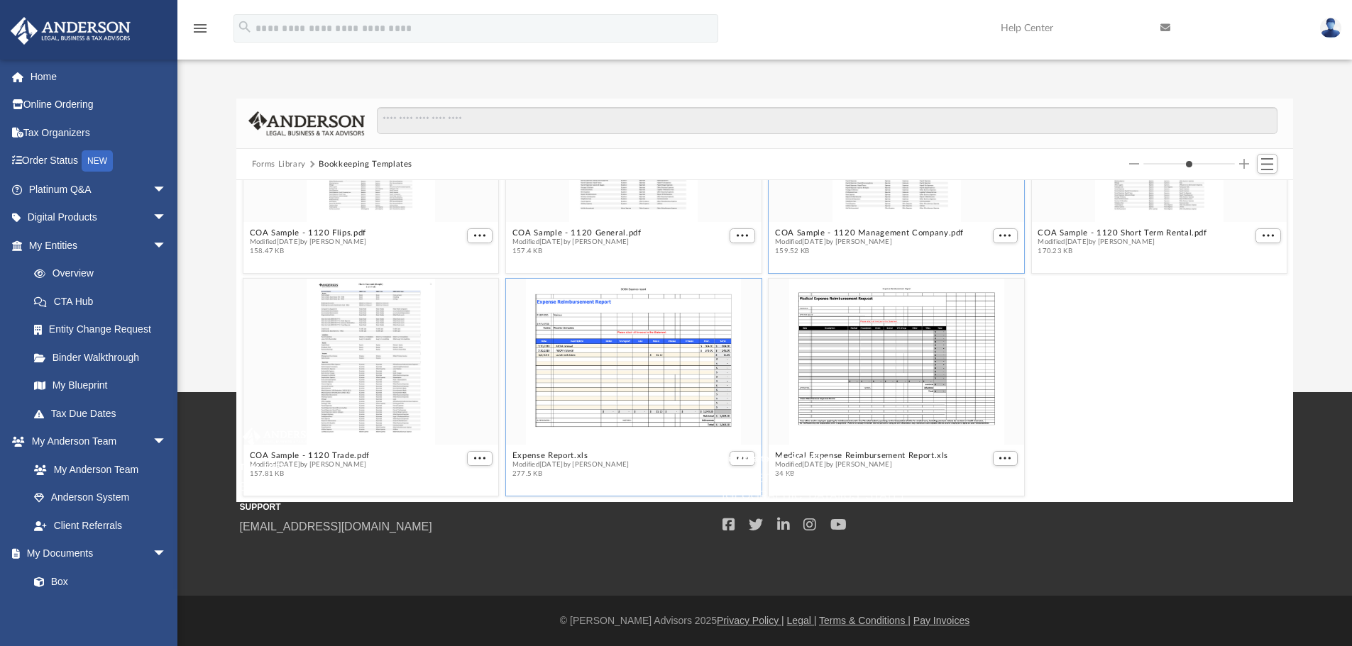
click at [679, 415] on div "grid" at bounding box center [633, 362] width 255 height 166
click at [991, 458] on small "Headquarters & Operations" at bounding box center [958, 459] width 473 height 13
click at [737, 460] on small "Headquarters & Operations" at bounding box center [958, 459] width 473 height 13
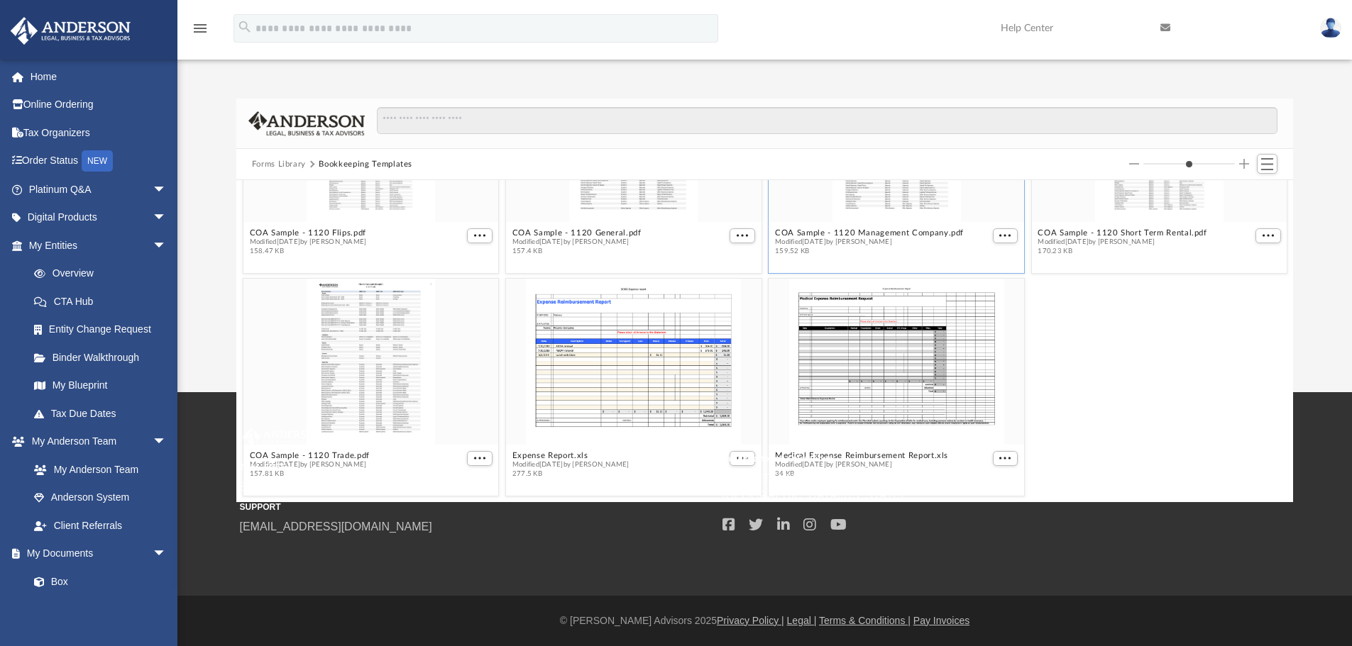
drag, startPoint x: 734, startPoint y: 459, endPoint x: 647, endPoint y: 443, distance: 88.7
click at [730, 456] on small "Headquarters & Operations" at bounding box center [958, 459] width 473 height 13
click at [603, 408] on div "grid" at bounding box center [633, 362] width 255 height 166
click at [602, 407] on div "grid" at bounding box center [633, 362] width 255 height 166
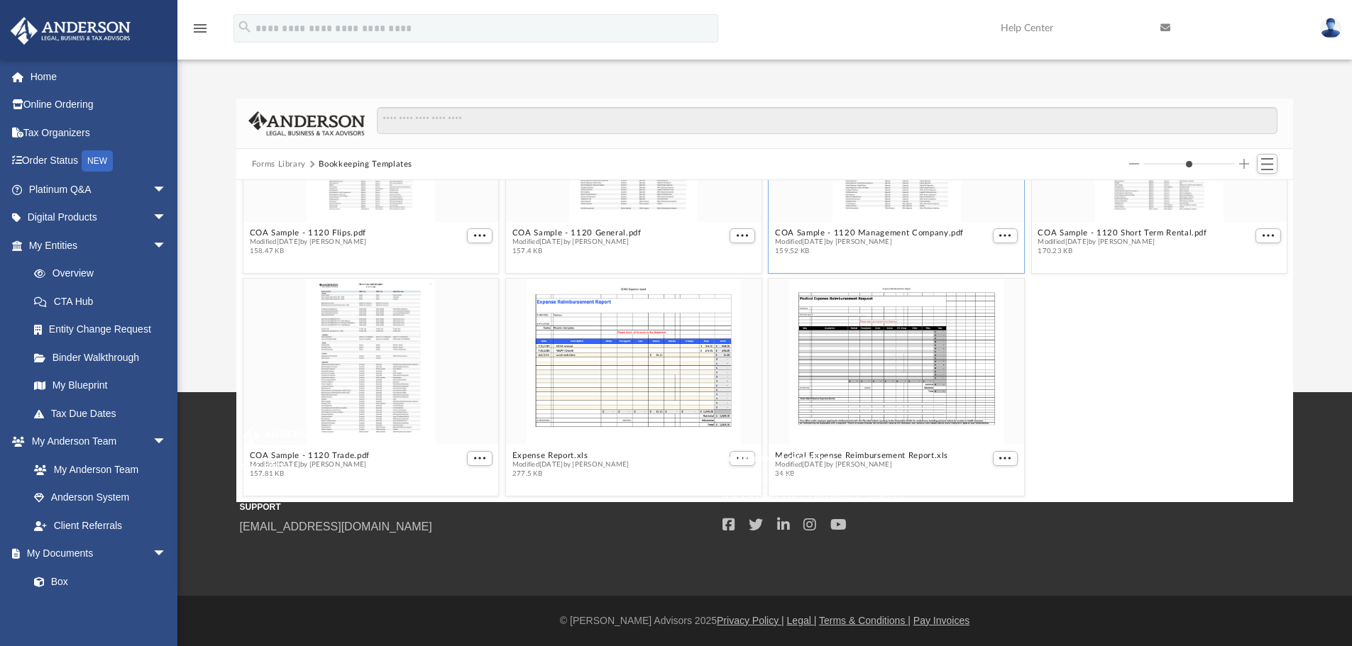
click at [541, 454] on div "TOLL FREE 800.706.4741 SUPPORT [EMAIL_ADDRESS][DOMAIN_NAME]" at bounding box center [476, 482] width 473 height 108
drag, startPoint x: 541, startPoint y: 454, endPoint x: 689, endPoint y: 463, distance: 147.8
click at [561, 457] on div "TOLL FREE 800.706.4741 SUPPORT [EMAIL_ADDRESS][DOMAIN_NAME]" at bounding box center [476, 482] width 473 height 108
click at [858, 456] on small "Headquarters & Operations" at bounding box center [958, 459] width 473 height 13
drag, startPoint x: 856, startPoint y: 455, endPoint x: 844, endPoint y: 453, distance: 12.2
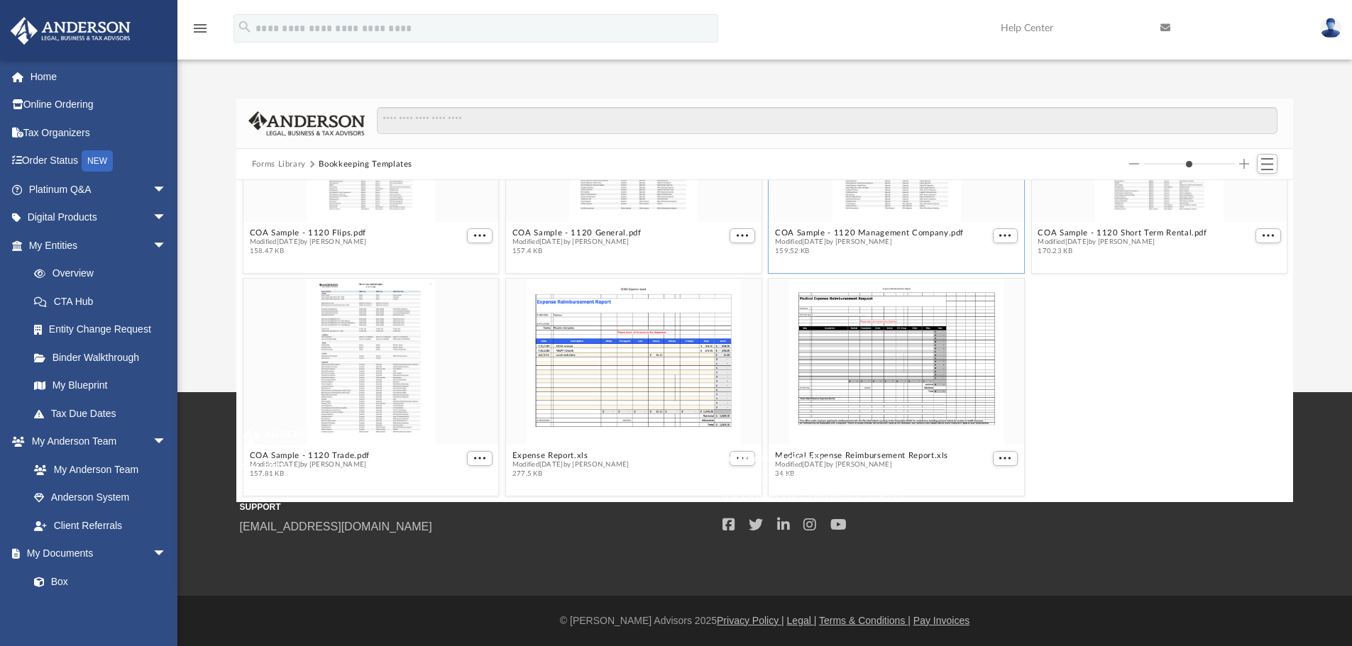
click at [856, 454] on small "Headquarters & Operations" at bounding box center [958, 459] width 473 height 13
click at [735, 460] on small "Headquarters & Operations" at bounding box center [958, 459] width 473 height 13
click at [735, 459] on small "Headquarters & Operations" at bounding box center [958, 459] width 473 height 13
click at [568, 456] on div "TOLL FREE 800.706.4741 SUPPORT [EMAIL_ADDRESS][DOMAIN_NAME]" at bounding box center [476, 482] width 473 height 108
click at [569, 456] on div "TOLL FREE 800.706.4741 SUPPORT [EMAIL_ADDRESS][DOMAIN_NAME]" at bounding box center [476, 482] width 473 height 108
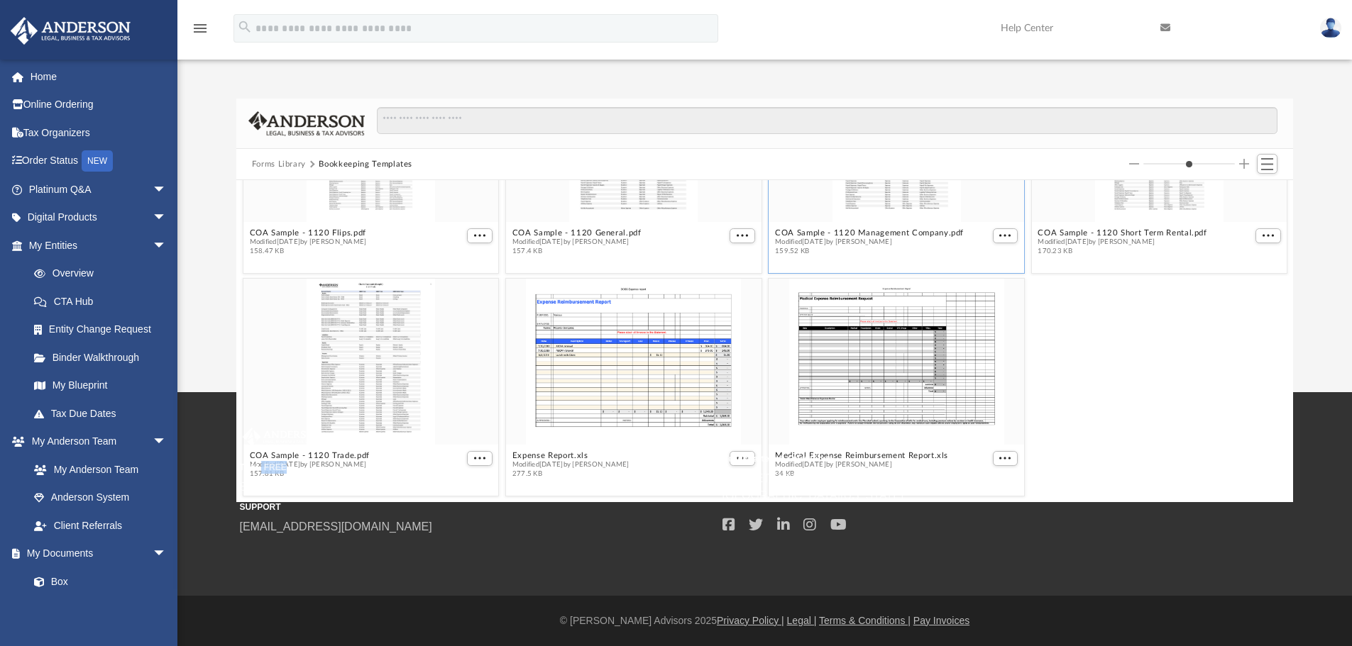
click at [569, 456] on div "TOLL FREE 800.706.4741 SUPPORT [EMAIL_ADDRESS][DOMAIN_NAME]" at bounding box center [476, 482] width 473 height 108
click at [571, 455] on div "TOLL FREE 800.706.4741 SUPPORT [EMAIL_ADDRESS][DOMAIN_NAME]" at bounding box center [476, 482] width 473 height 108
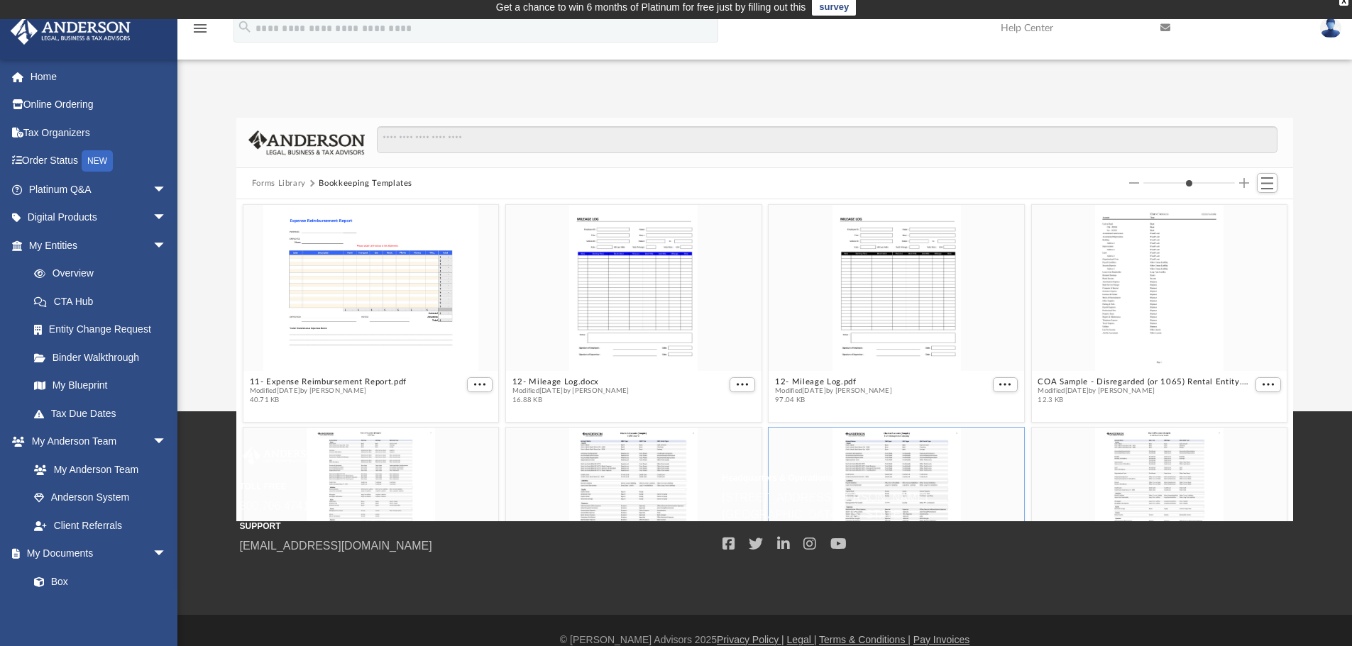
scroll to position [0, 0]
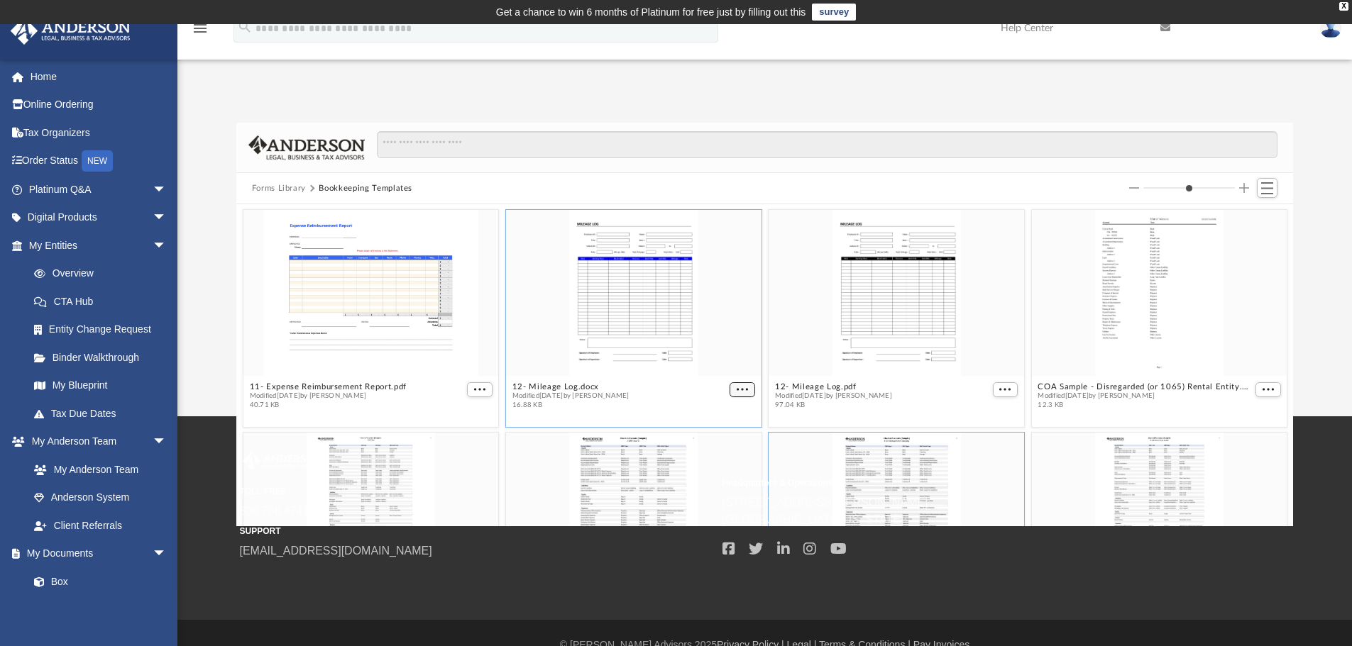
click at [734, 385] on button "More options" at bounding box center [742, 389] width 26 height 15
click at [717, 412] on li "Preview" at bounding box center [720, 414] width 41 height 15
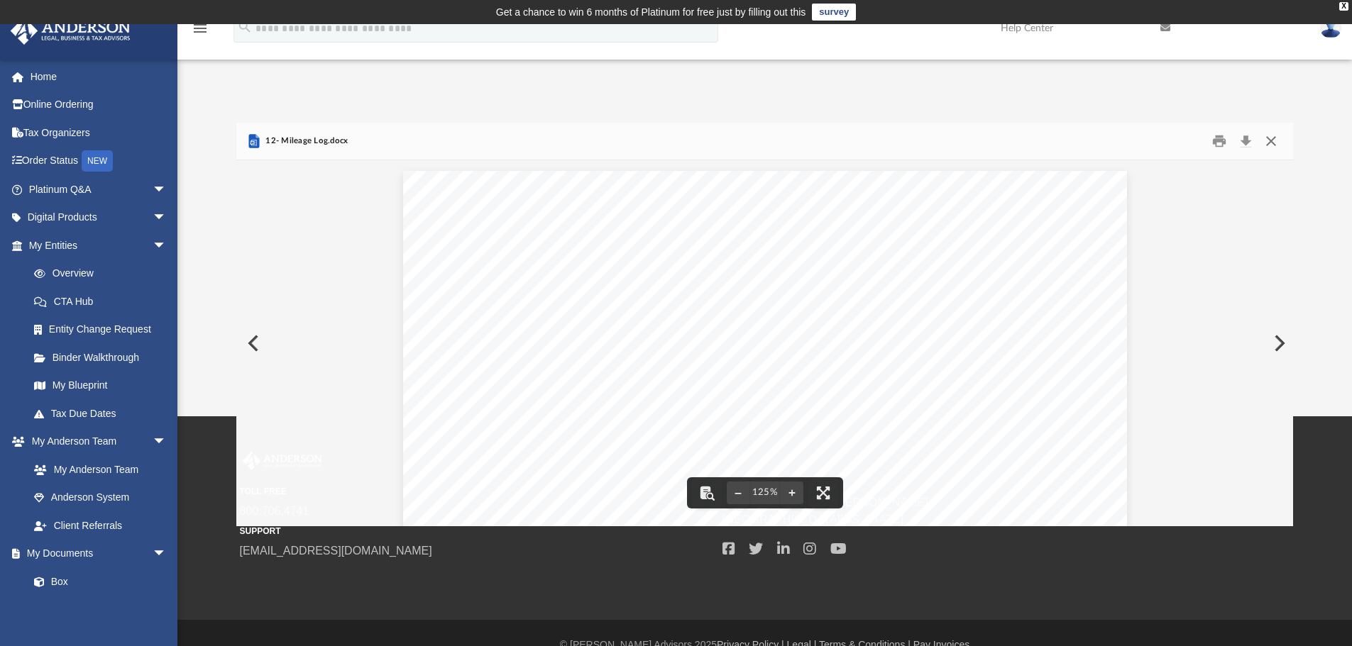
drag, startPoint x: 1272, startPoint y: 146, endPoint x: 1264, endPoint y: 143, distance: 9.0
click at [1271, 146] on button "Close" at bounding box center [1271, 142] width 26 height 22
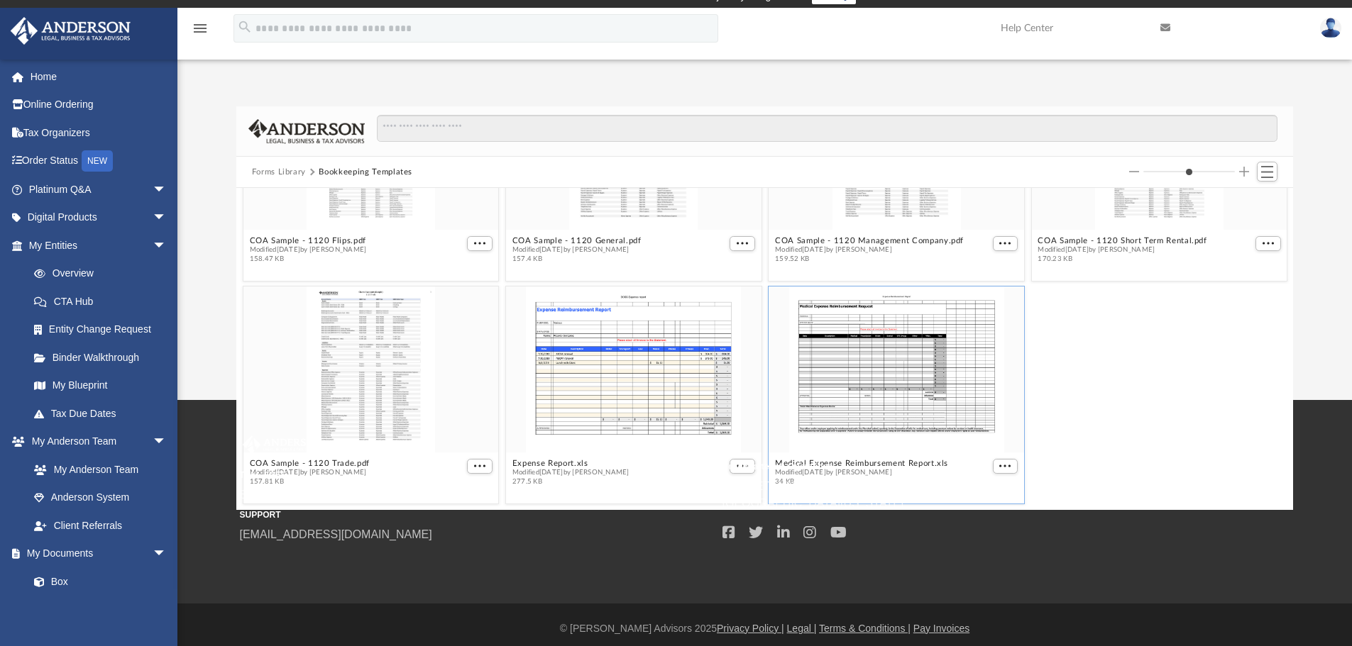
scroll to position [24, 0]
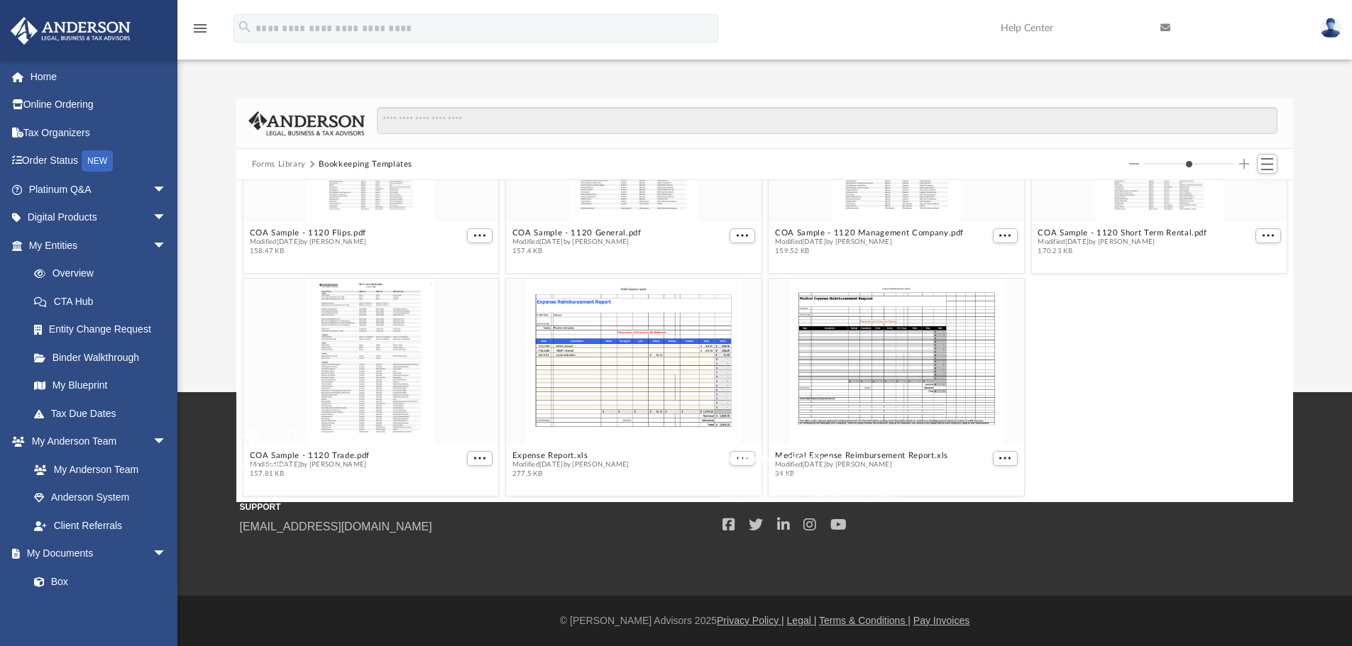
click at [999, 458] on small "Headquarters & Operations" at bounding box center [958, 459] width 473 height 13
click at [998, 456] on small "Headquarters & Operations" at bounding box center [958, 459] width 473 height 13
drag, startPoint x: 998, startPoint y: 456, endPoint x: 966, endPoint y: 436, distance: 37.0
click at [996, 455] on small "Headquarters & Operations" at bounding box center [958, 459] width 473 height 13
click at [912, 409] on div "grid" at bounding box center [895, 362] width 255 height 166
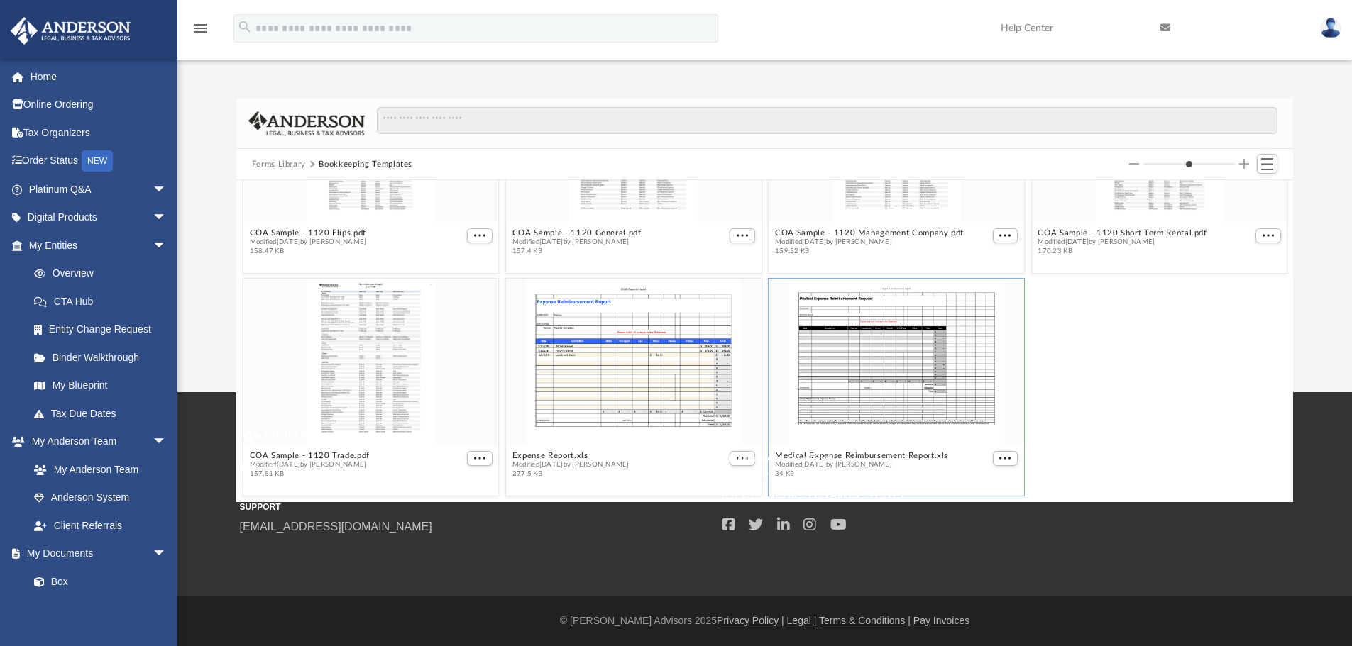
click at [912, 409] on div "grid" at bounding box center [895, 362] width 255 height 166
click at [210, 118] on div "Forms Library Bookkeeping Templates 11- Expense Reimbursement Report.pdf Modifi…" at bounding box center [764, 301] width 1174 height 404
click at [91, 104] on link "Online Ordering" at bounding box center [99, 105] width 178 height 28
